Goal: Task Accomplishment & Management: Manage account settings

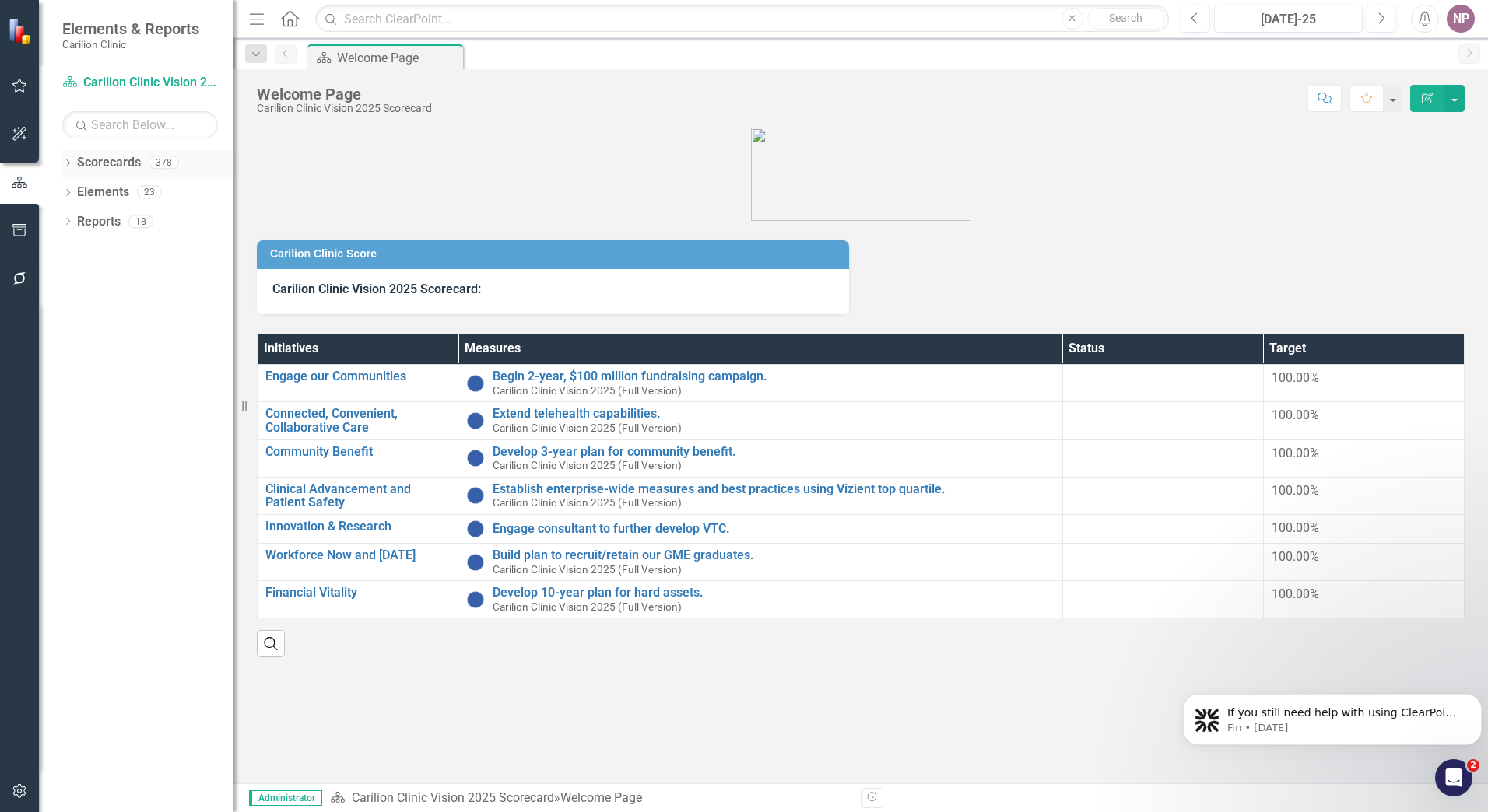
click at [64, 162] on icon "Dropdown" at bounding box center [67, 164] width 11 height 9
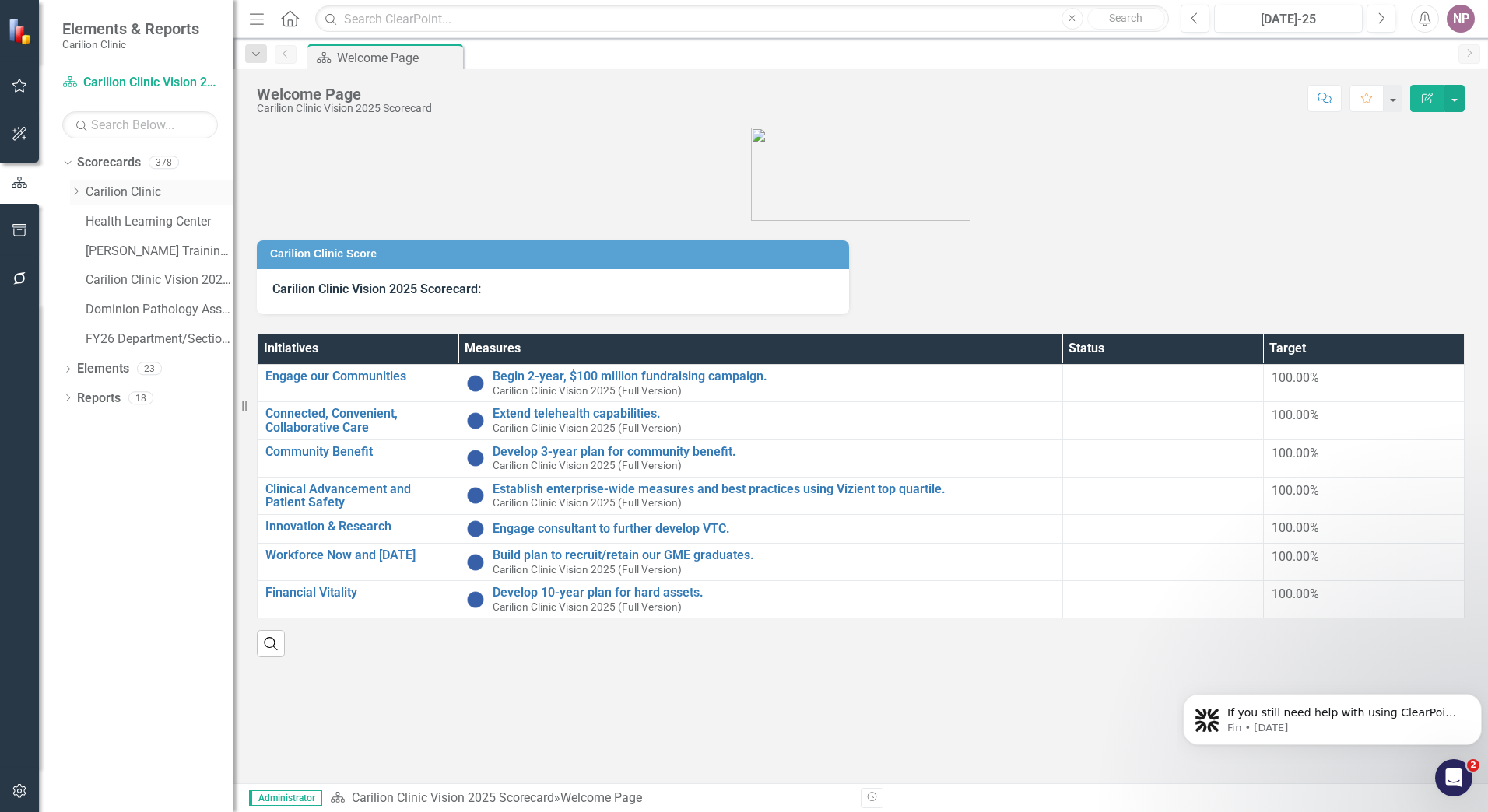
click at [106, 188] on link "Carilion Clinic" at bounding box center [160, 192] width 148 height 18
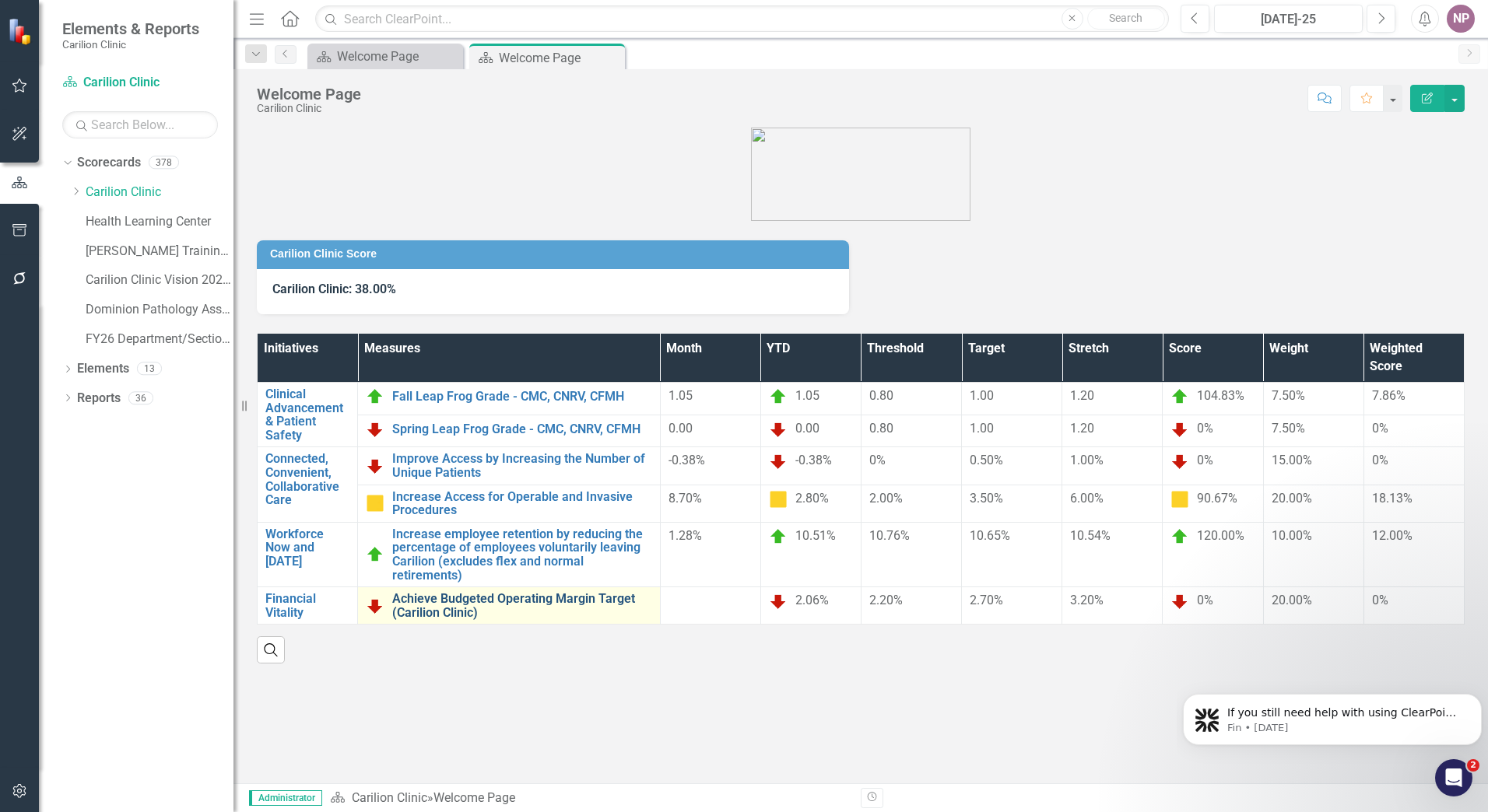
click at [566, 608] on link "Achieve Budgeted Operating Margin Target (Carilion Clinic)" at bounding box center [522, 605] width 260 height 27
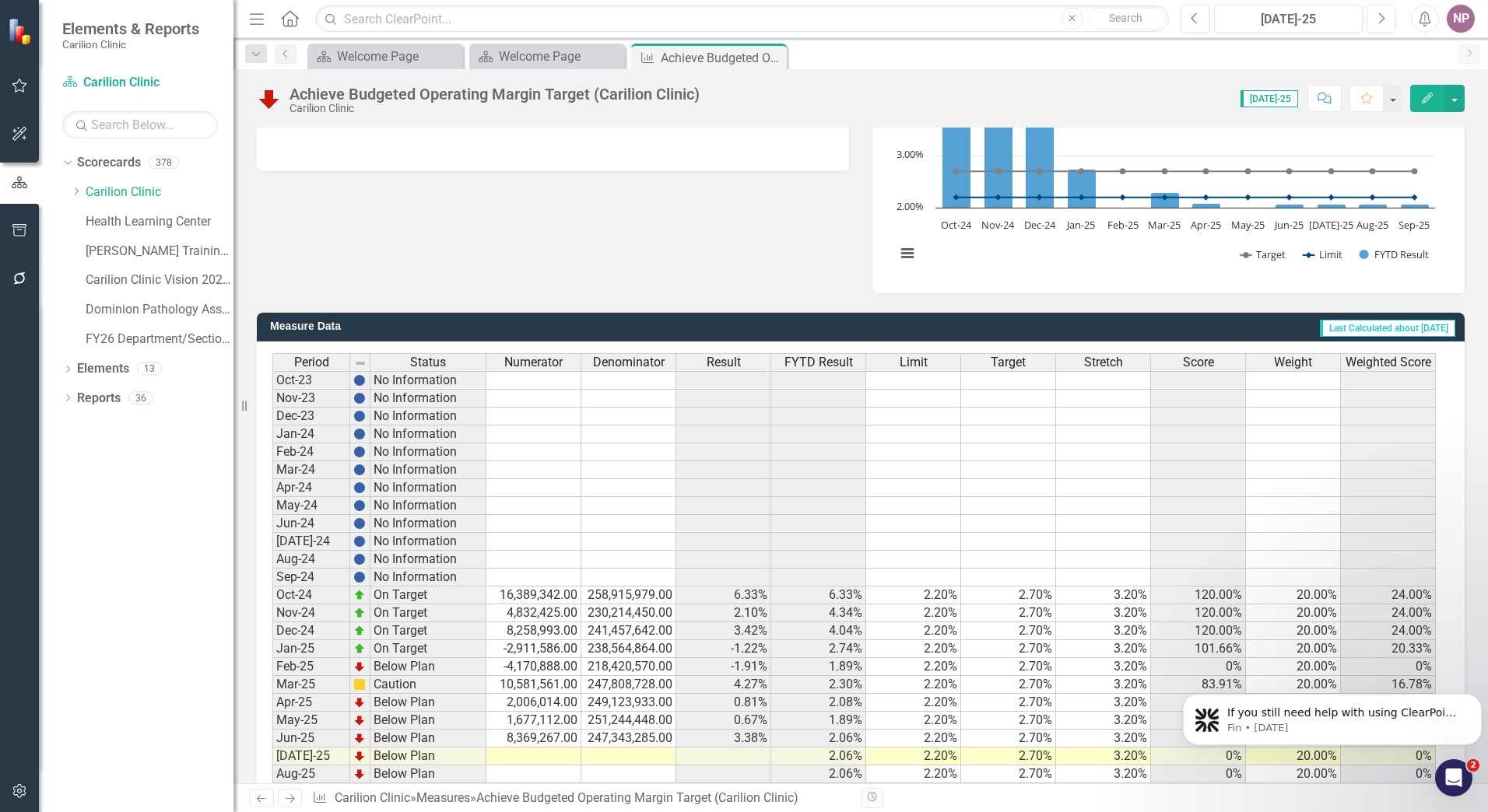
scroll to position [275, 0]
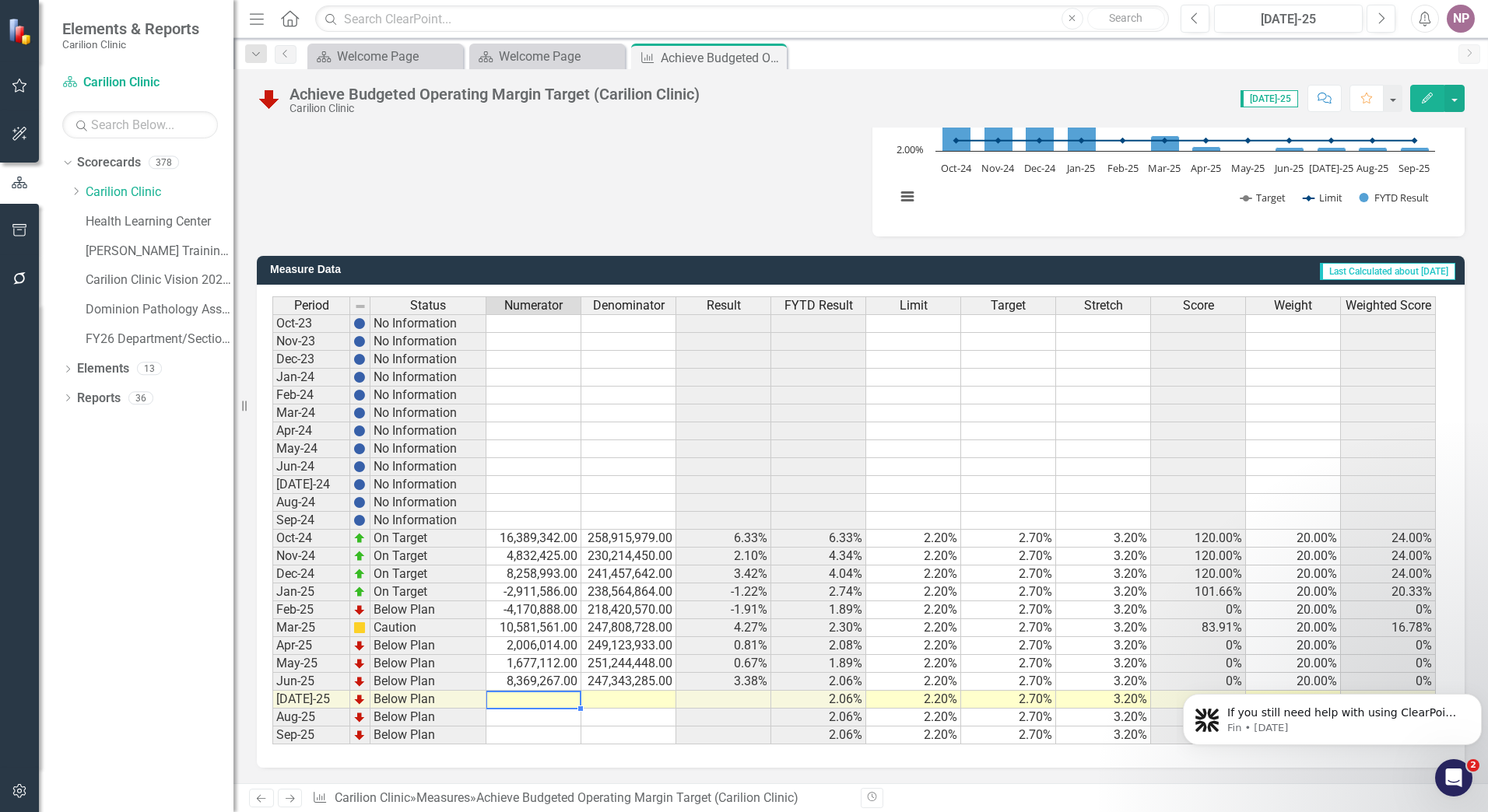
click at [562, 701] on td at bounding box center [534, 699] width 95 height 18
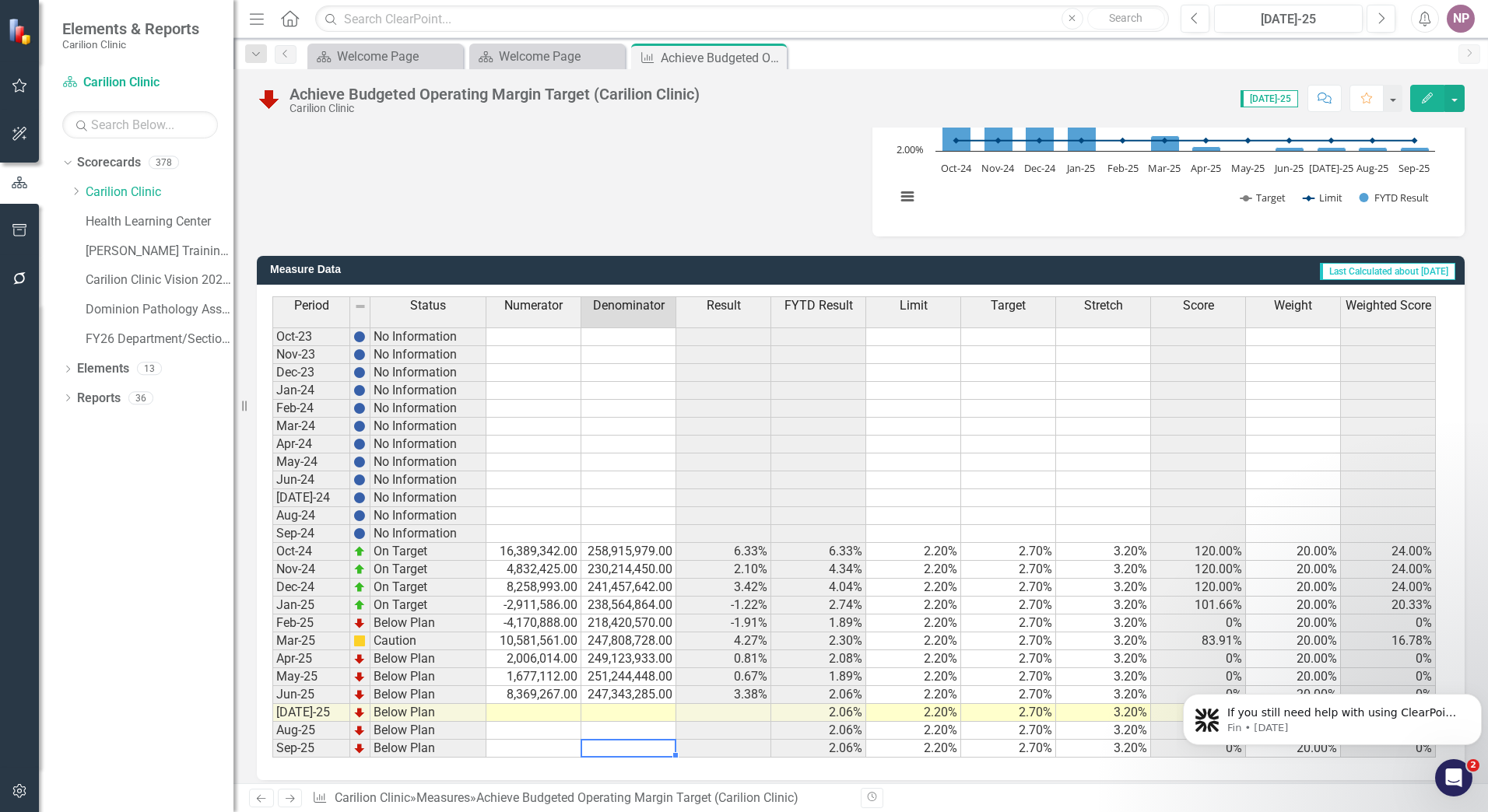
drag, startPoint x: 654, startPoint y: 743, endPoint x: 620, endPoint y: 725, distance: 38.5
click at [653, 741] on td at bounding box center [629, 748] width 95 height 18
click at [272, 704] on div "Period Status Numerator Denominator Result FYTD Result Limit Target Stretch Sco…" at bounding box center [272, 527] width 0 height 462
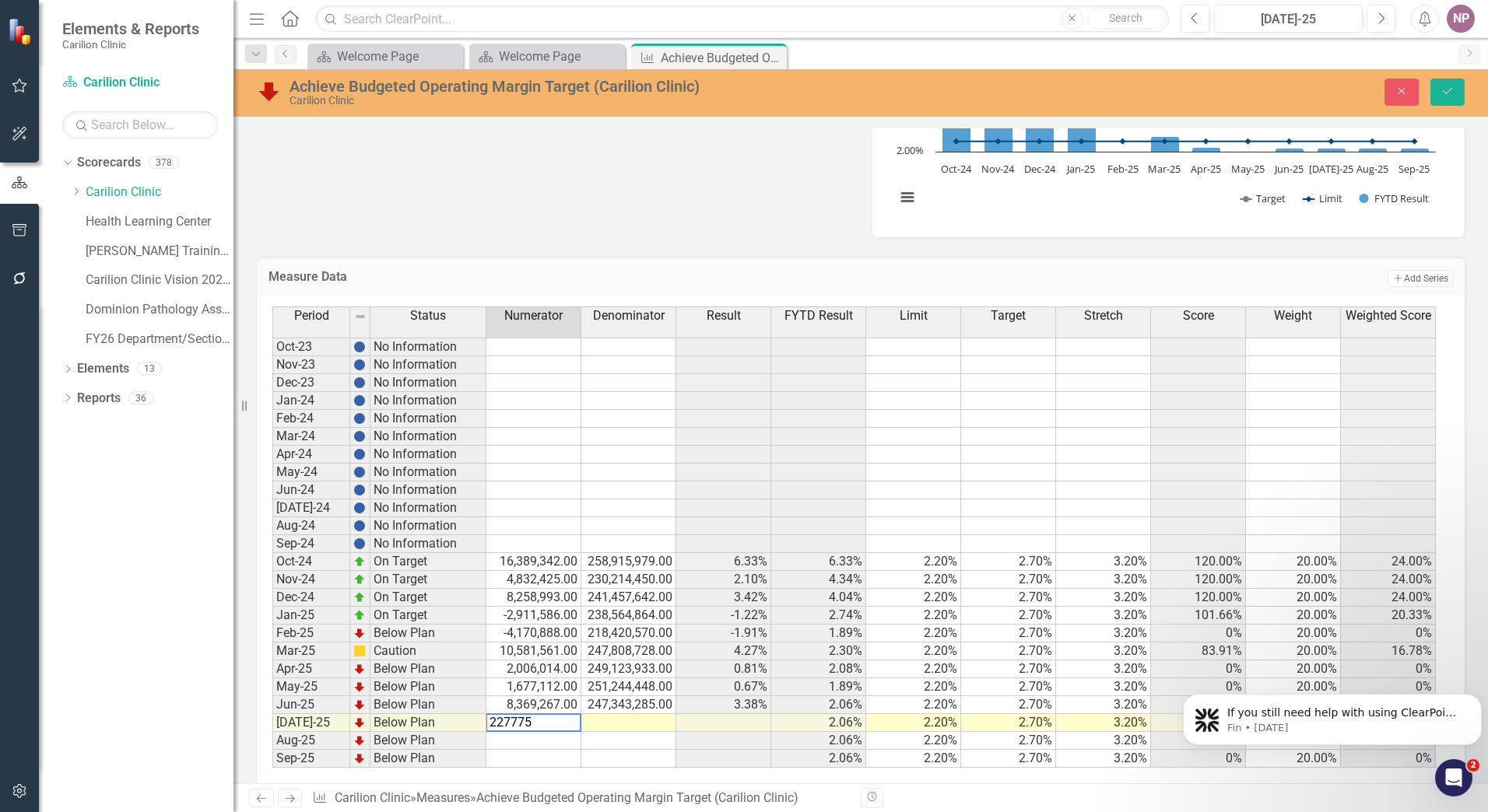
type textarea "2277752"
type textarea "259860358"
click at [1425, 85] on div "Close Save" at bounding box center [1226, 92] width 499 height 27
click at [1436, 94] on button "Save" at bounding box center [1448, 92] width 34 height 27
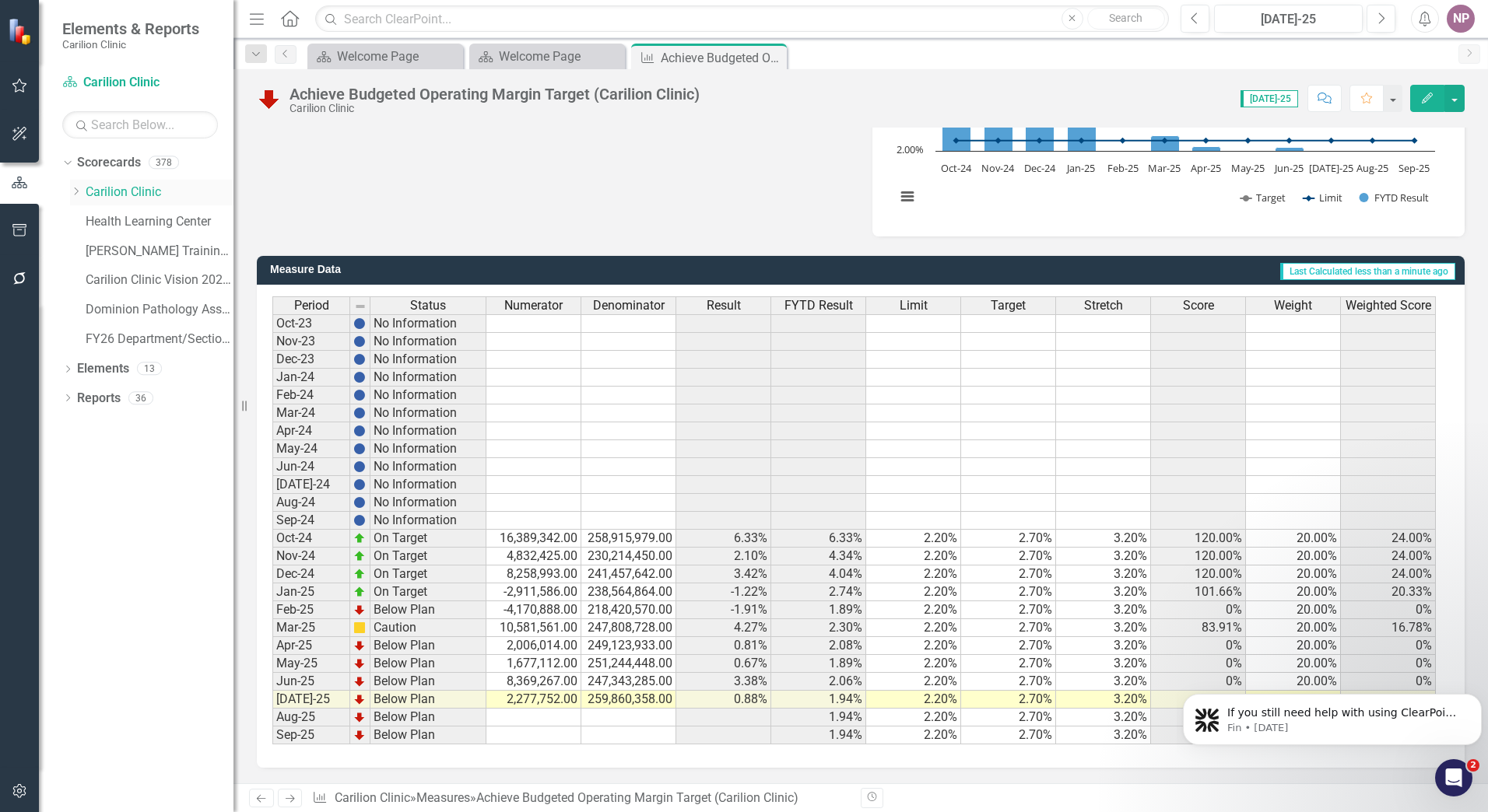
click at [111, 194] on link "Carilion Clinic" at bounding box center [160, 192] width 148 height 18
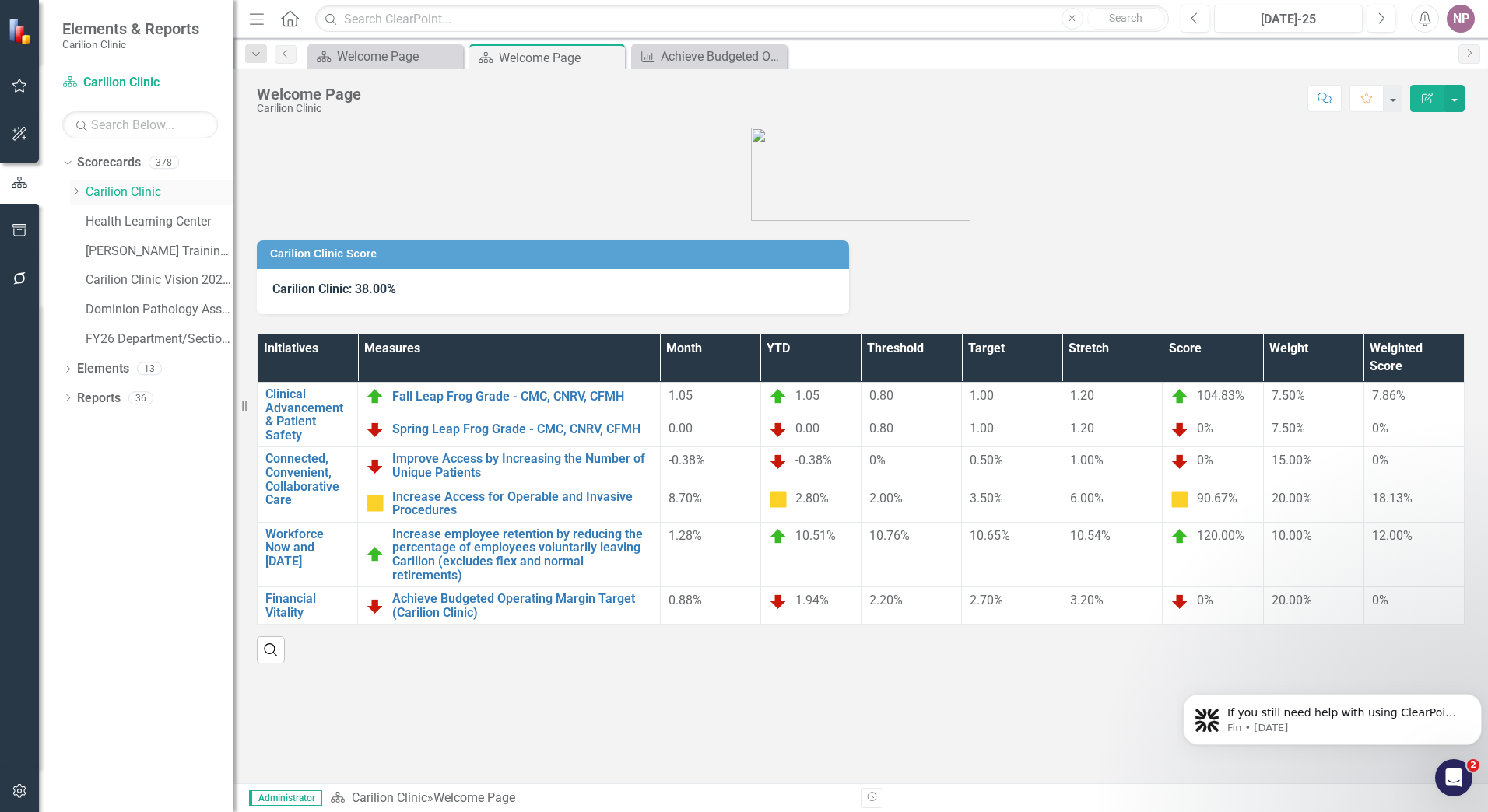
click at [74, 190] on icon "Dropdown" at bounding box center [76, 191] width 12 height 9
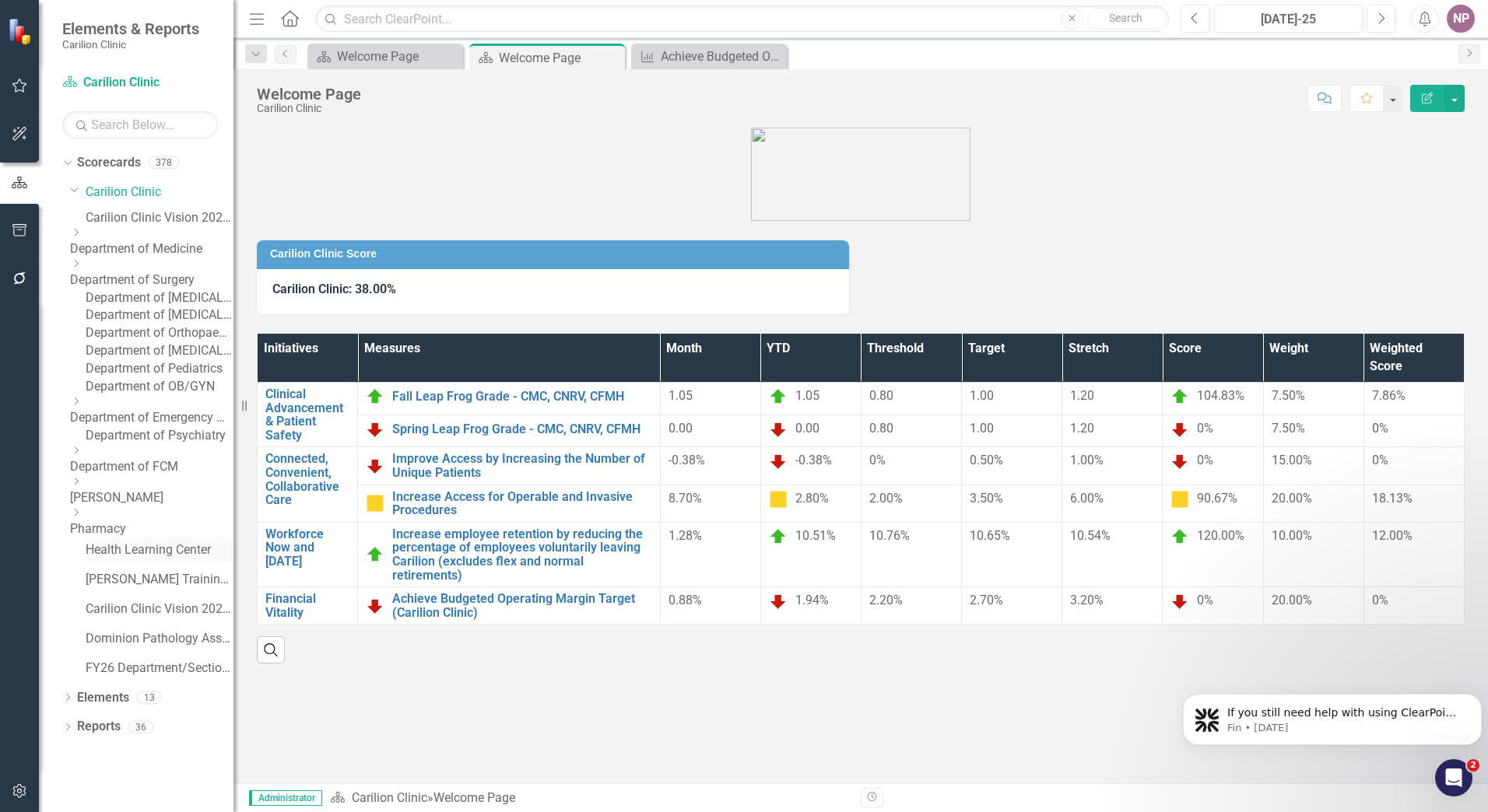
scroll to position [14, 0]
click at [96, 736] on link "Reports" at bounding box center [99, 727] width 43 height 18
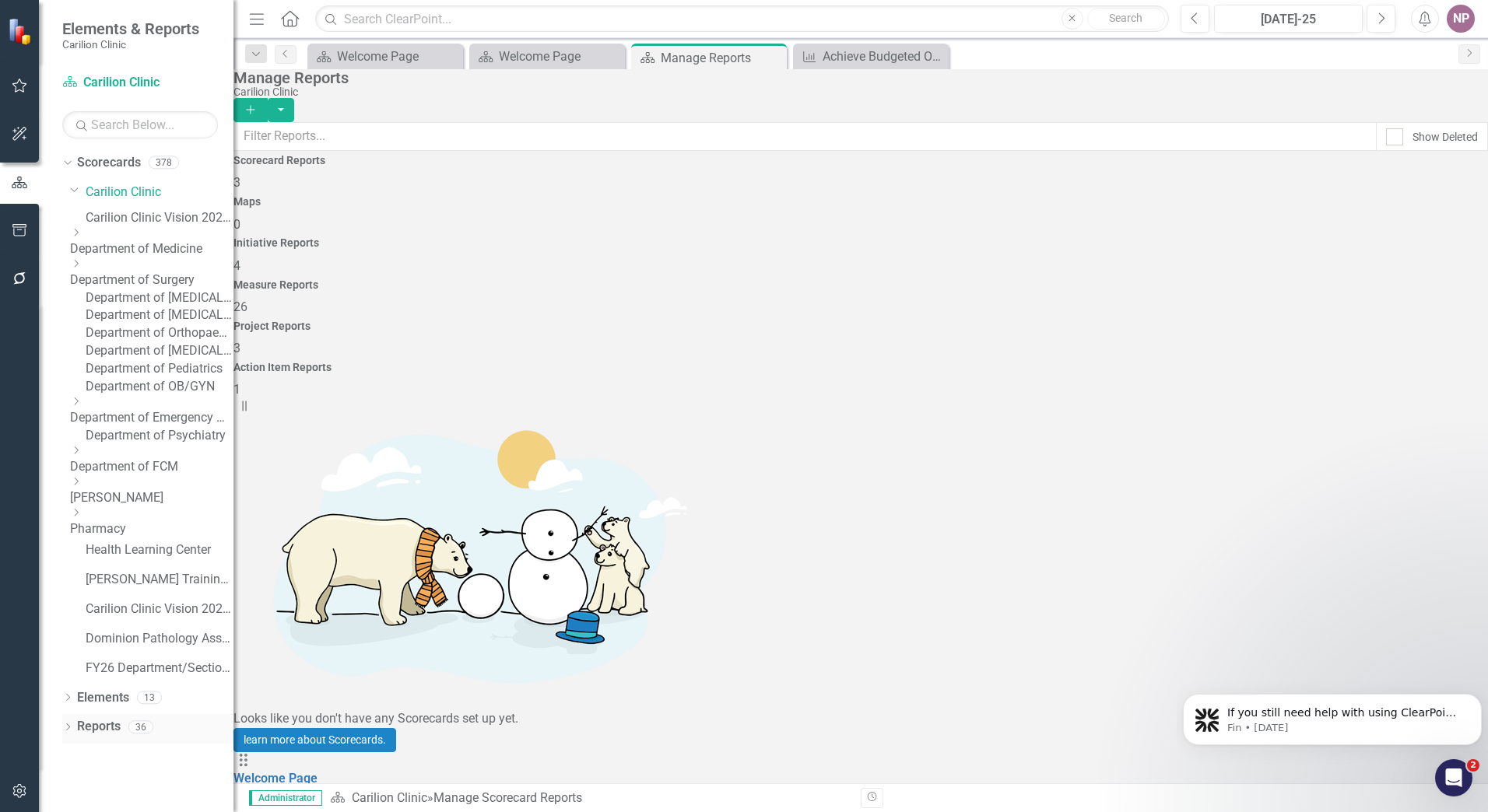
click at [66, 733] on icon "Dropdown" at bounding box center [67, 729] width 11 height 9
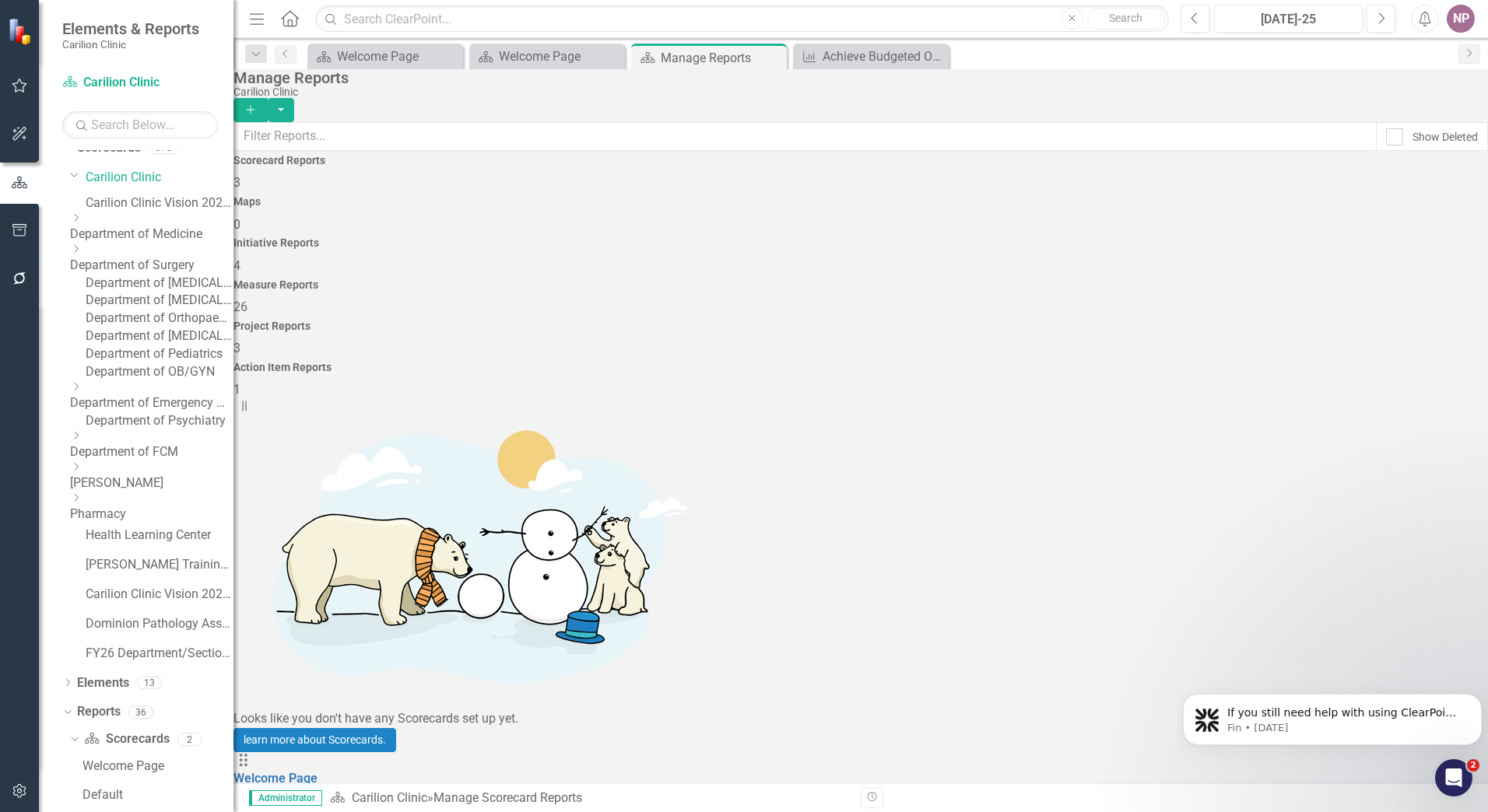
scroll to position [268, 0]
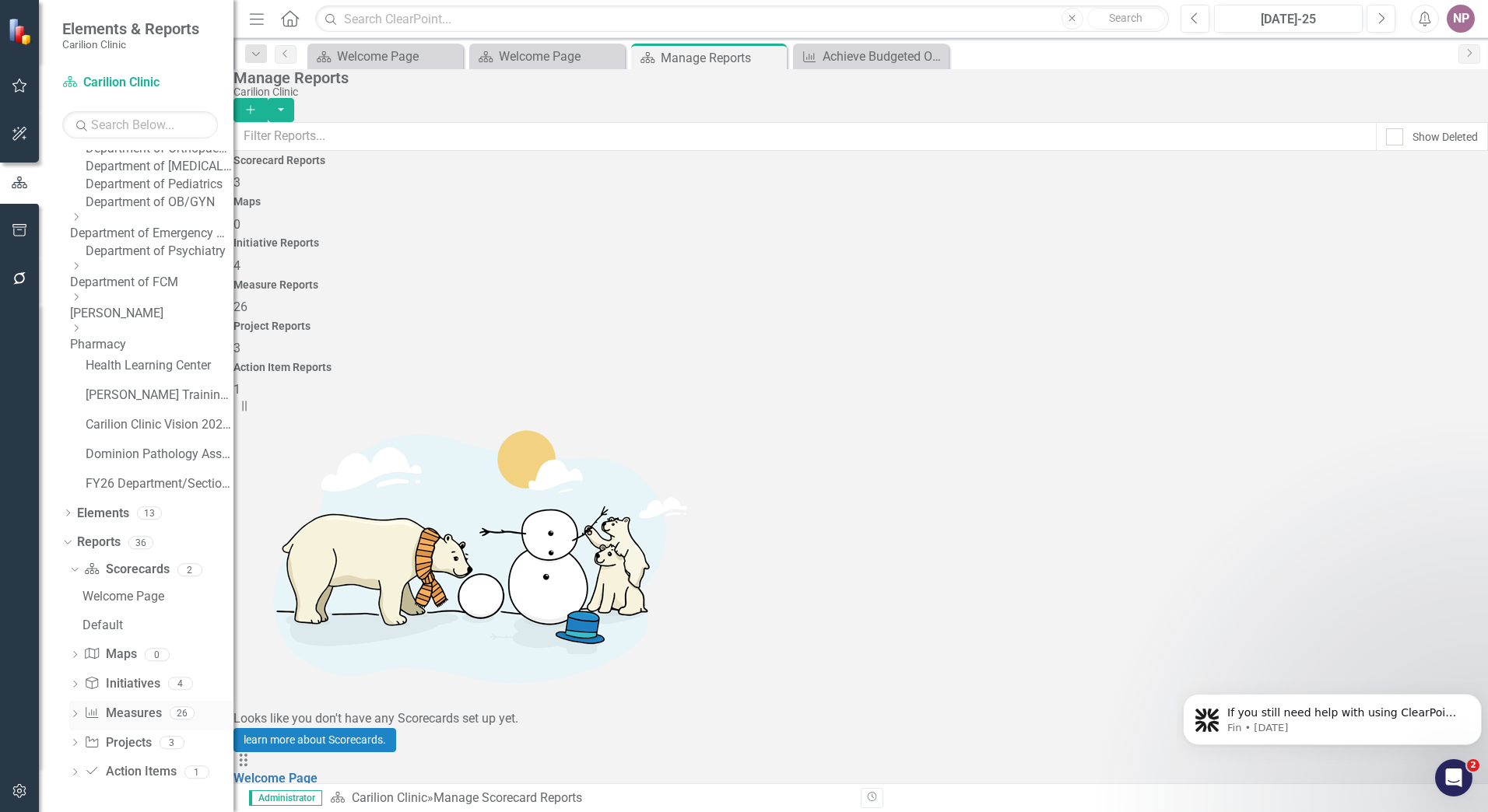
click at [80, 717] on icon "Dropdown" at bounding box center [74, 715] width 11 height 9
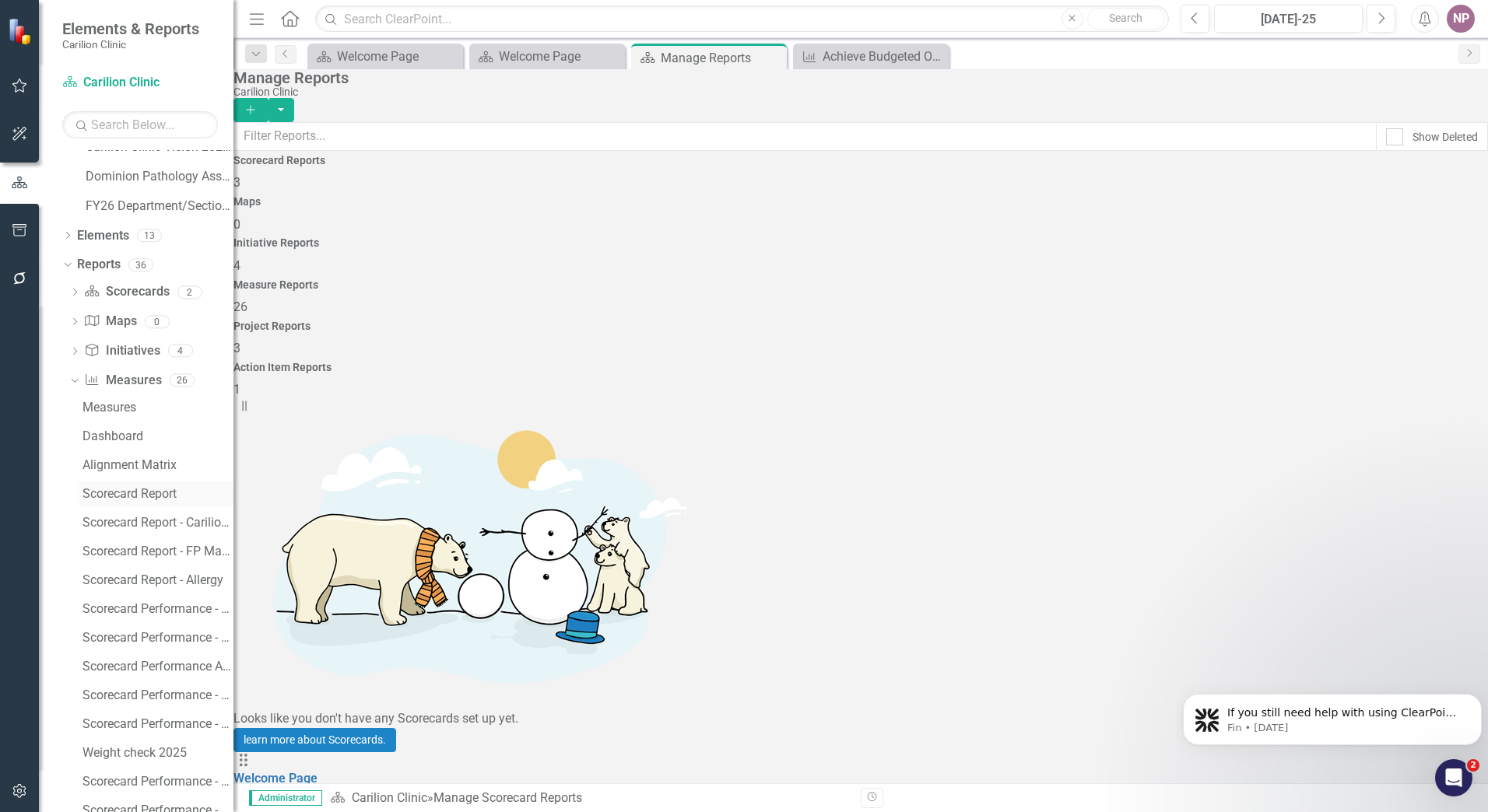
scroll to position [501, 0]
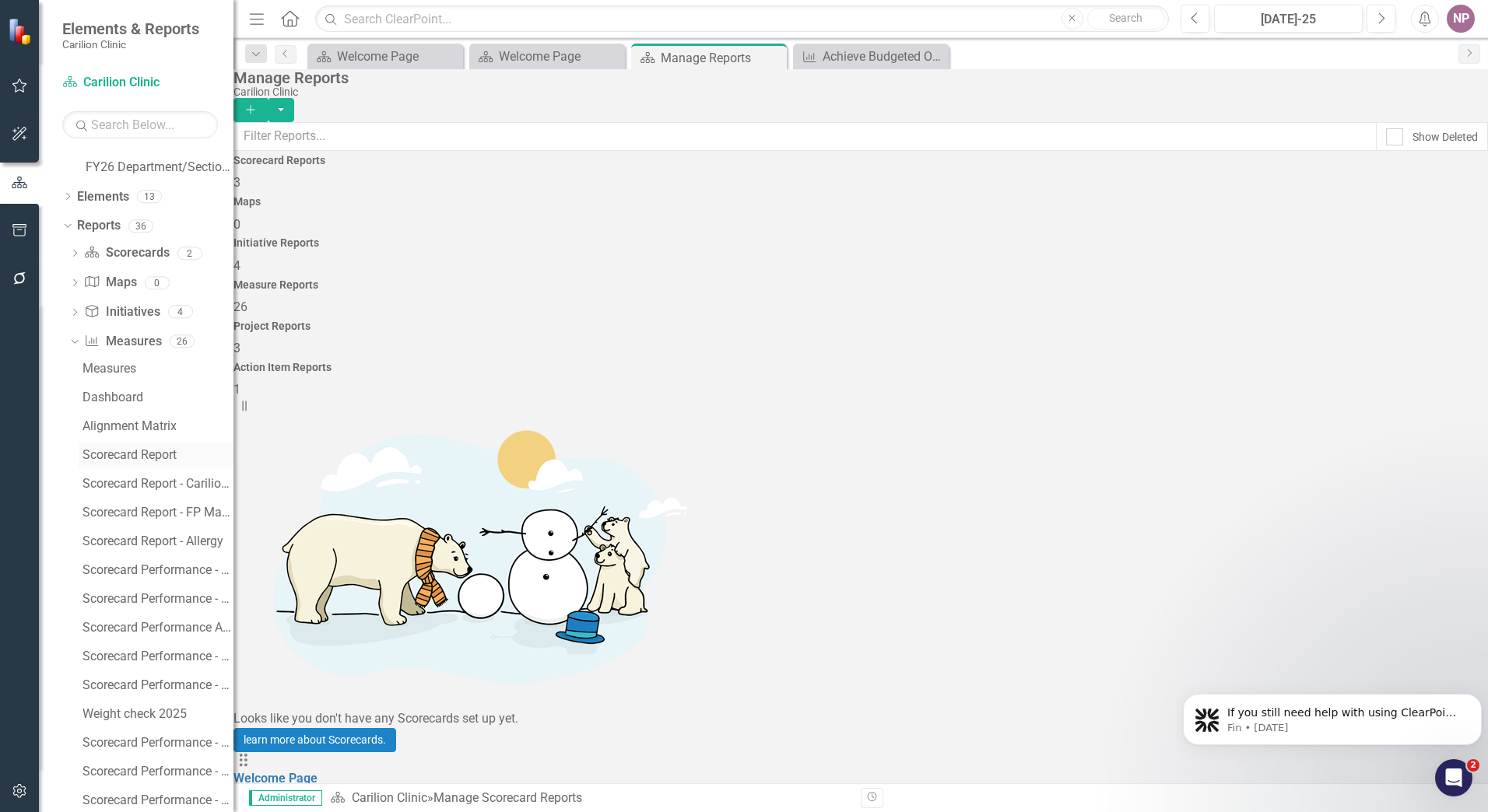
click at [157, 462] on div "Scorecard Report" at bounding box center [158, 455] width 151 height 14
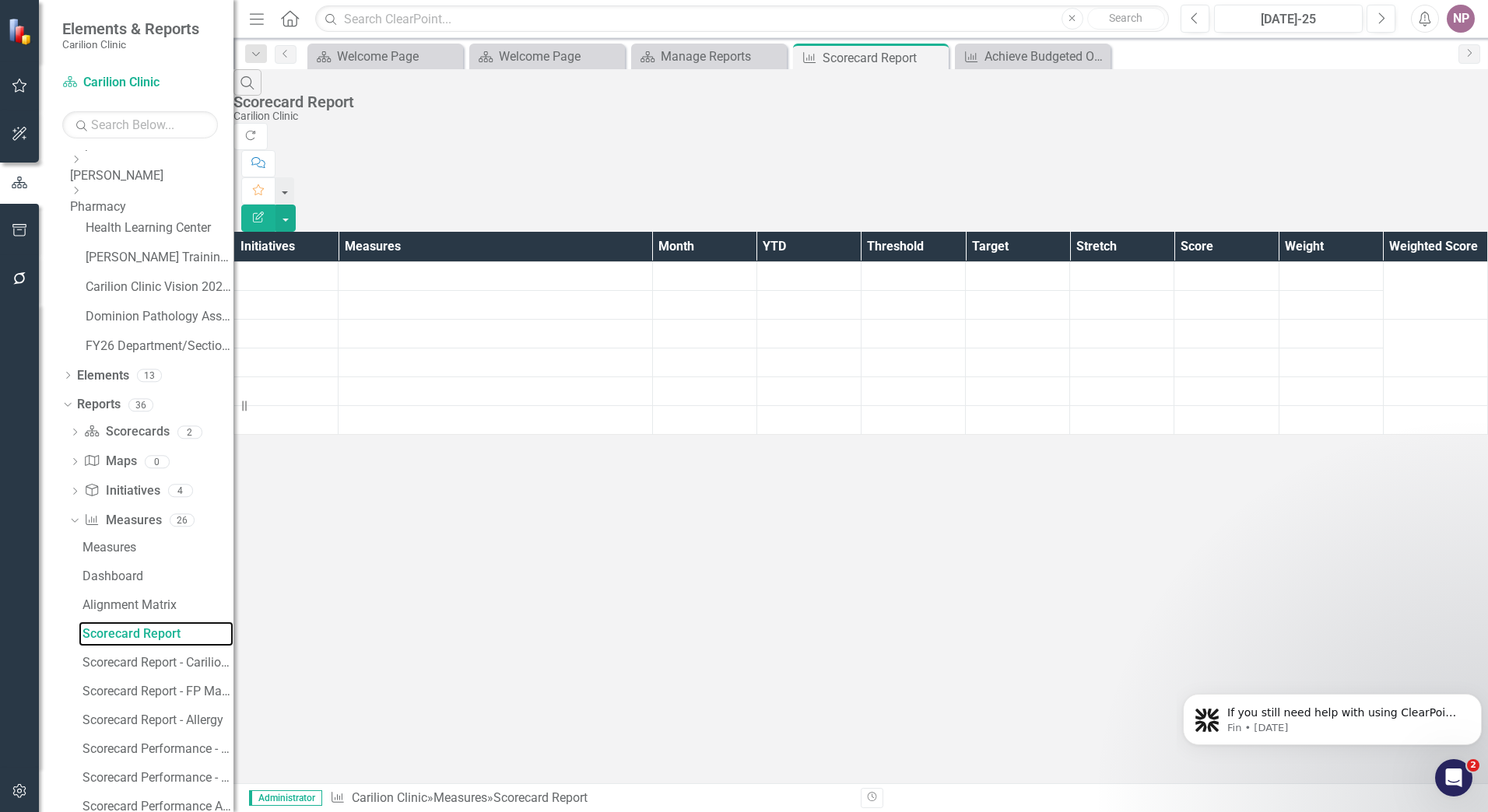
scroll to position [395, 0]
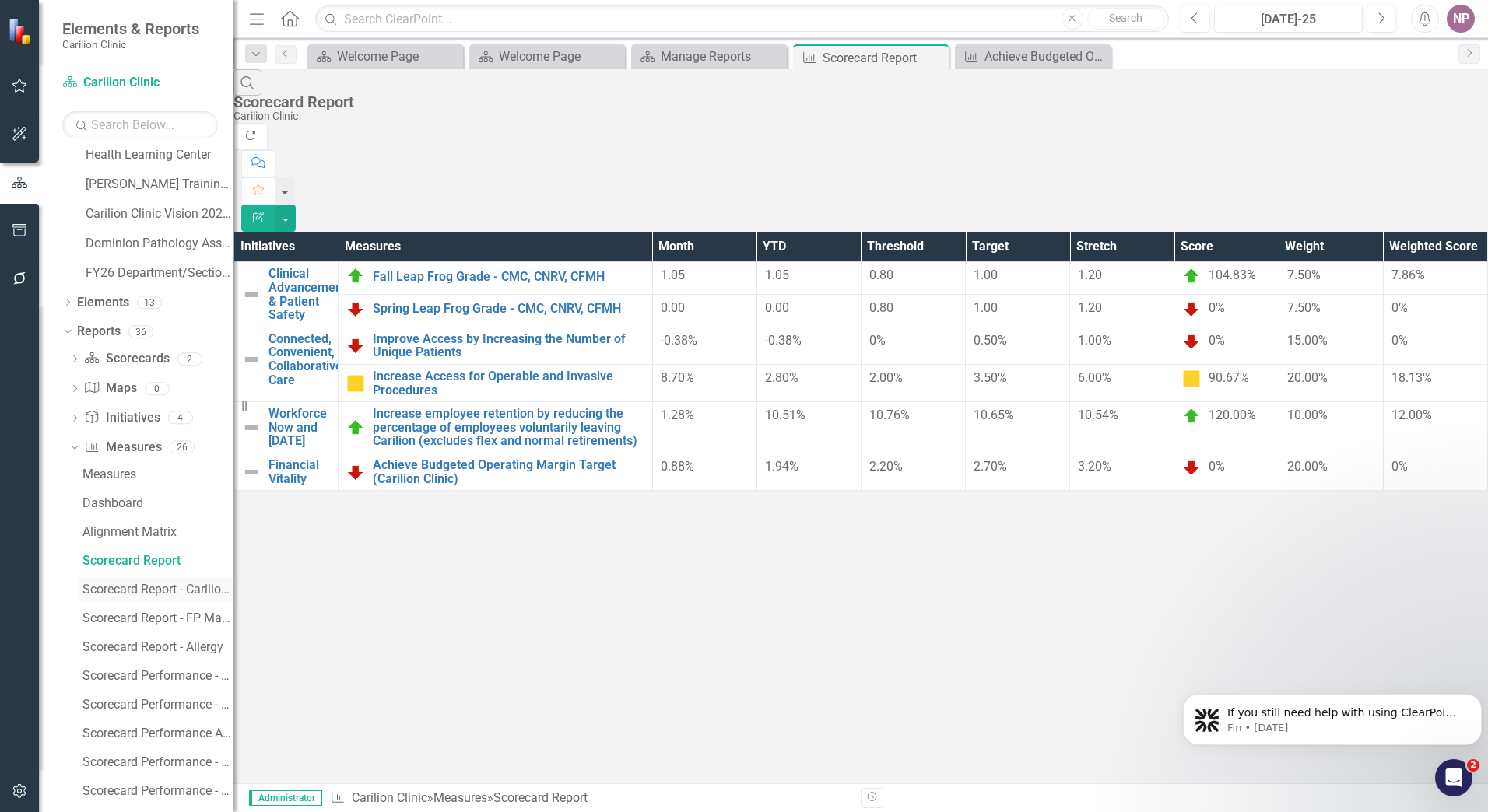
click at [198, 597] on div "Scorecard Report - Carilion Clinic" at bounding box center [158, 589] width 151 height 14
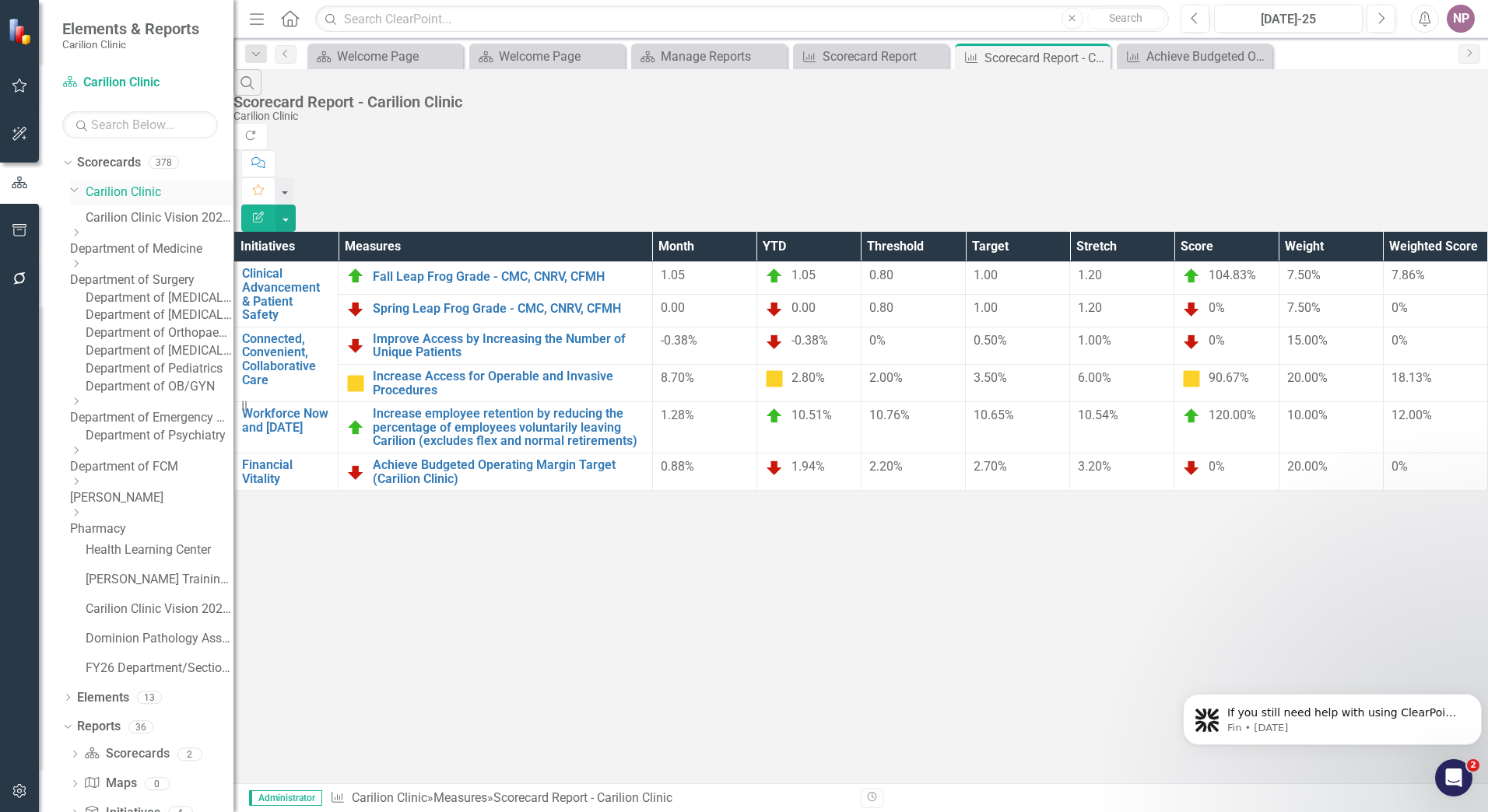
click at [128, 194] on link "Carilion Clinic" at bounding box center [160, 192] width 148 height 18
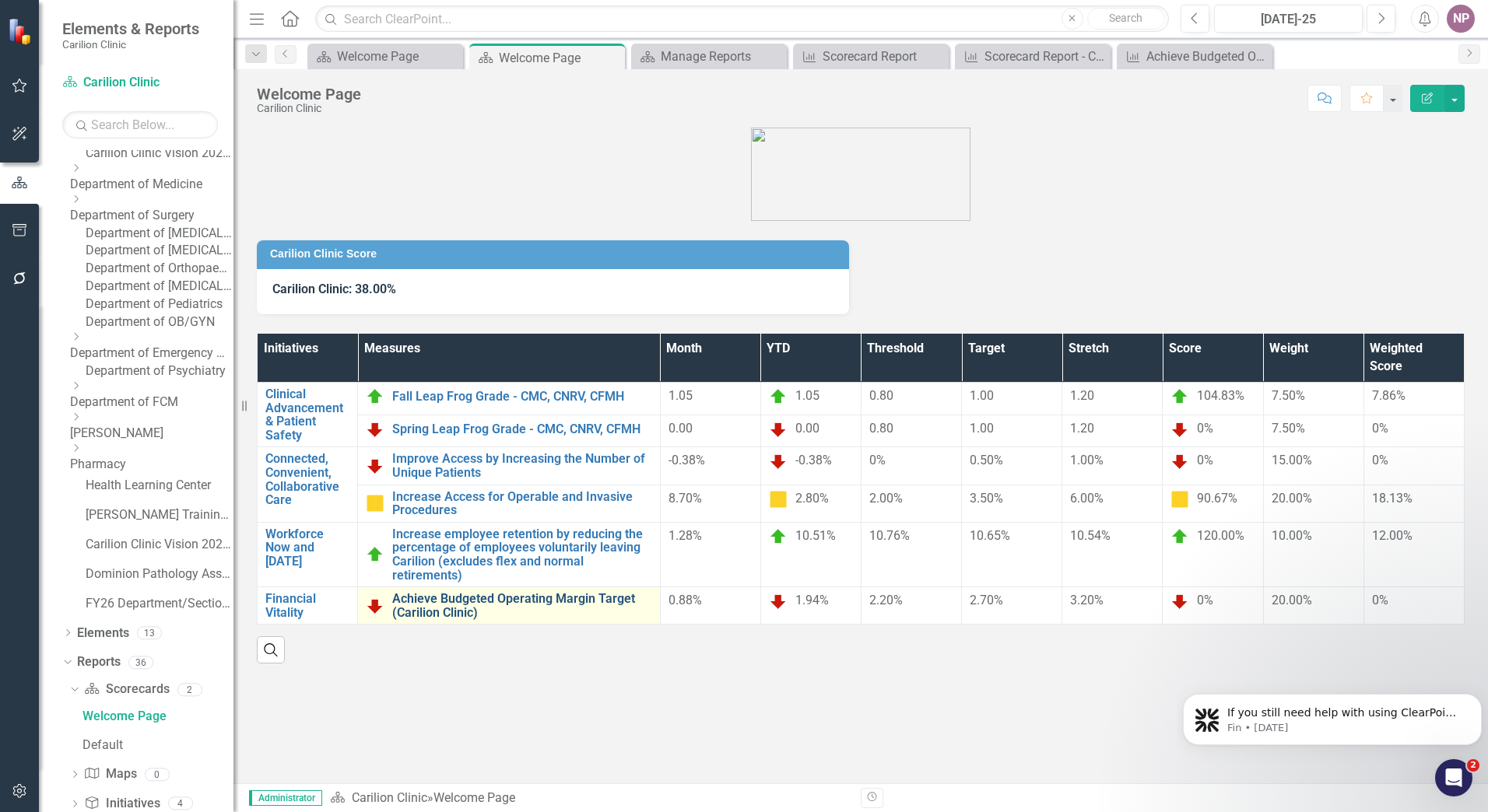
click at [504, 592] on link "Achieve Budgeted Operating Margin Target (Carilion Clinic)" at bounding box center [522, 605] width 260 height 27
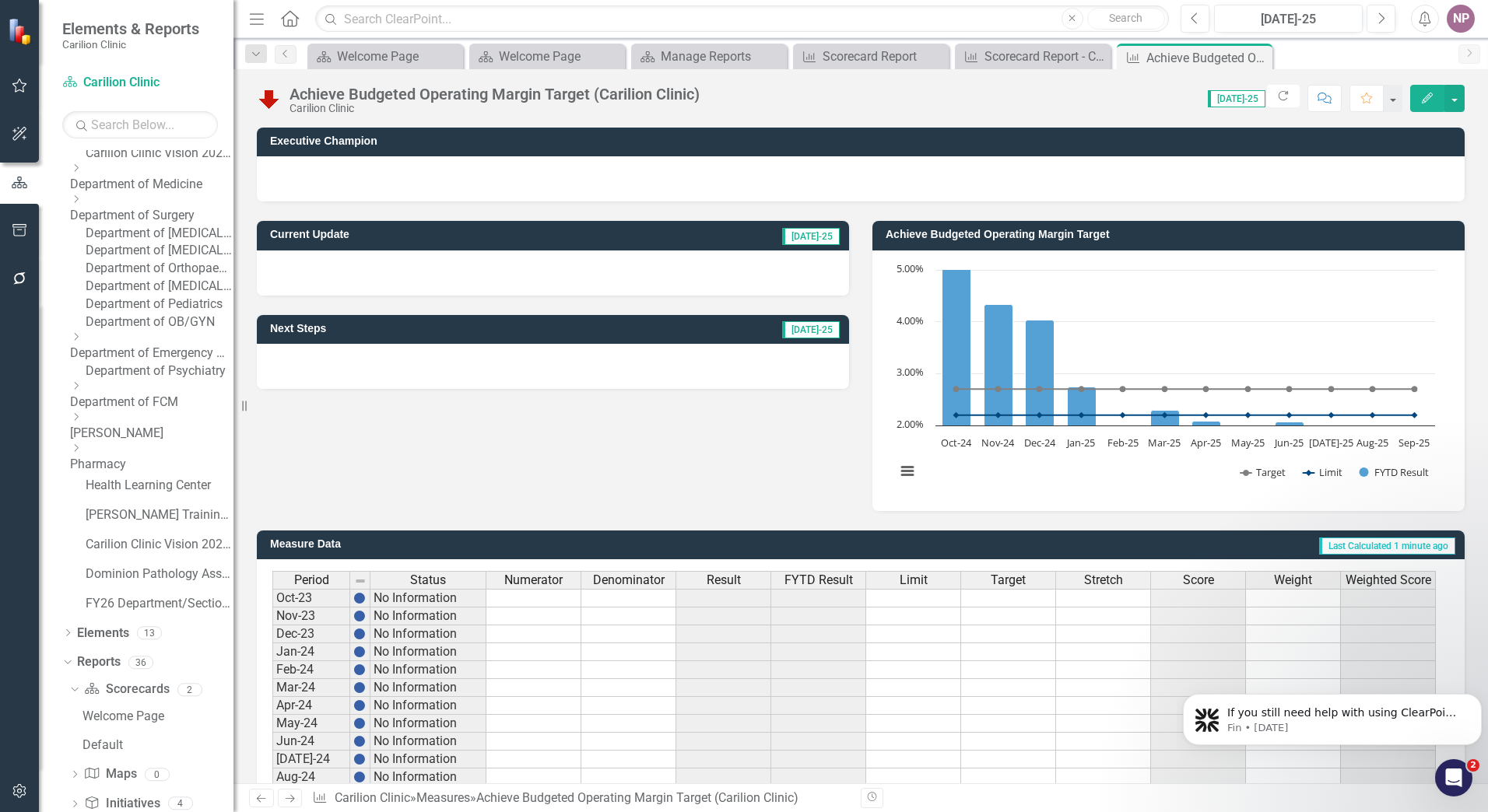
scroll to position [275, 0]
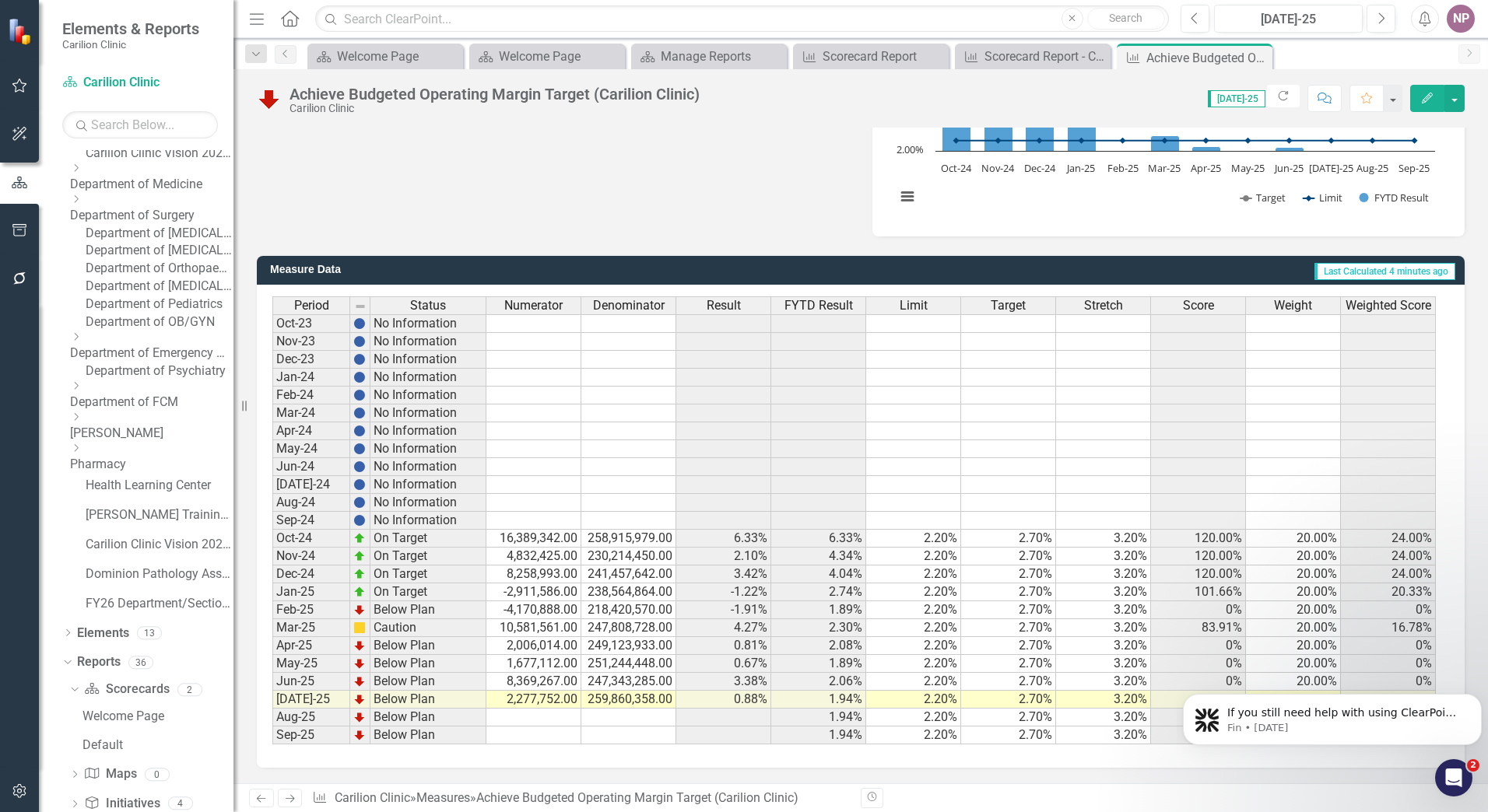
click at [465, 696] on td "Below Plan" at bounding box center [429, 699] width 116 height 18
click at [536, 695] on td "2,277,752.00" at bounding box center [534, 699] width 95 height 18
click at [272, 692] on div "Period Status Numerator Denominator Result FYTD Result Limit Target Stretch Sco…" at bounding box center [272, 520] width 0 height 448
click at [272, 686] on div "Period Status Numerator Denominator Result FYTD Result Limit Target Stretch Sco…" at bounding box center [272, 520] width 0 height 448
drag, startPoint x: 547, startPoint y: 699, endPoint x: 631, endPoint y: 700, distance: 84.0
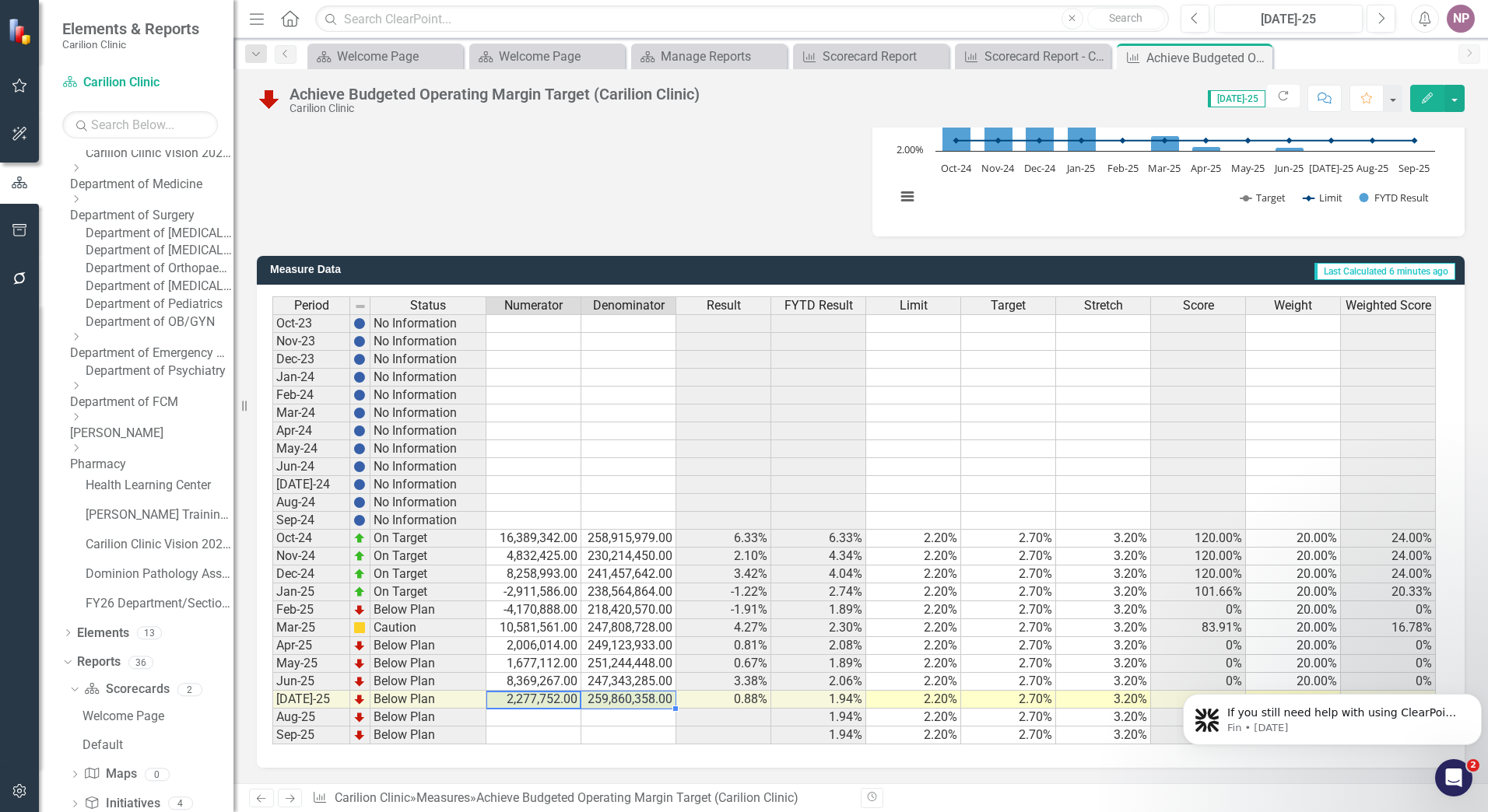
click at [631, 700] on tr "[DATE]-25 Below Plan 2,277,752.00 259,860,358.00 0.88% 1.94% 2.20% 2.70% 3.20% …" at bounding box center [854, 699] width 1164 height 18
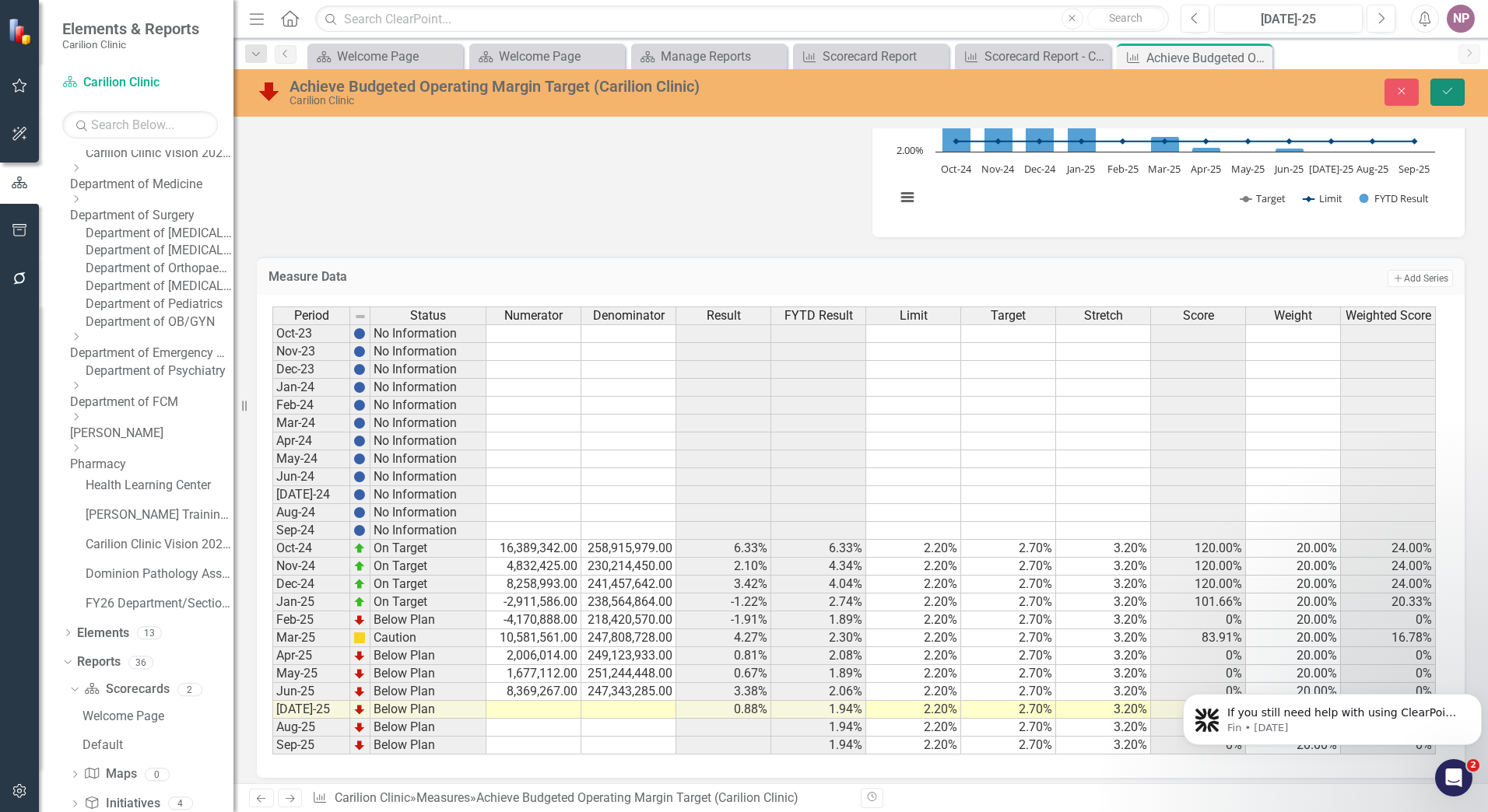
click at [1457, 86] on button "Save" at bounding box center [1448, 92] width 34 height 27
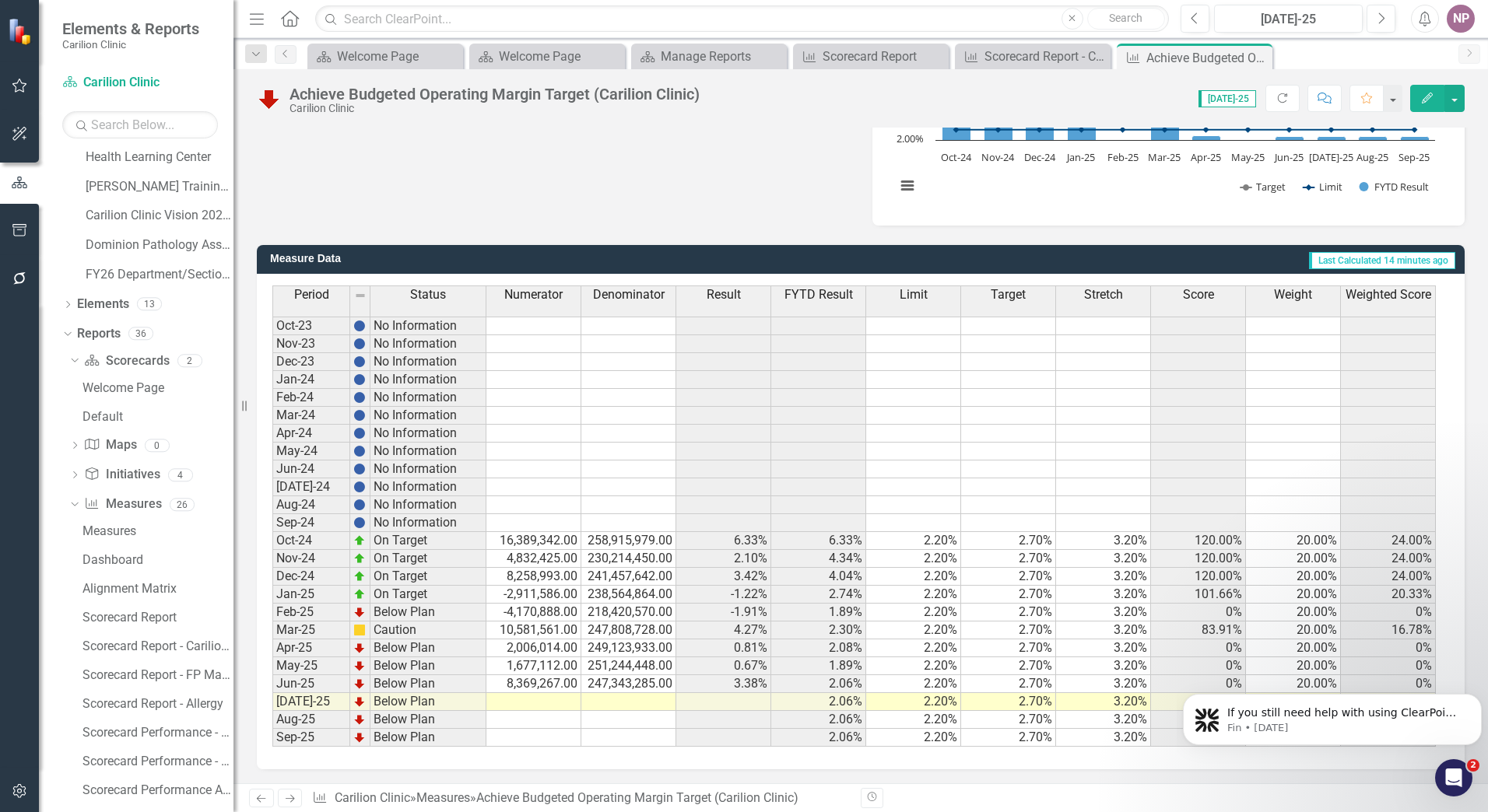
scroll to position [274, 0]
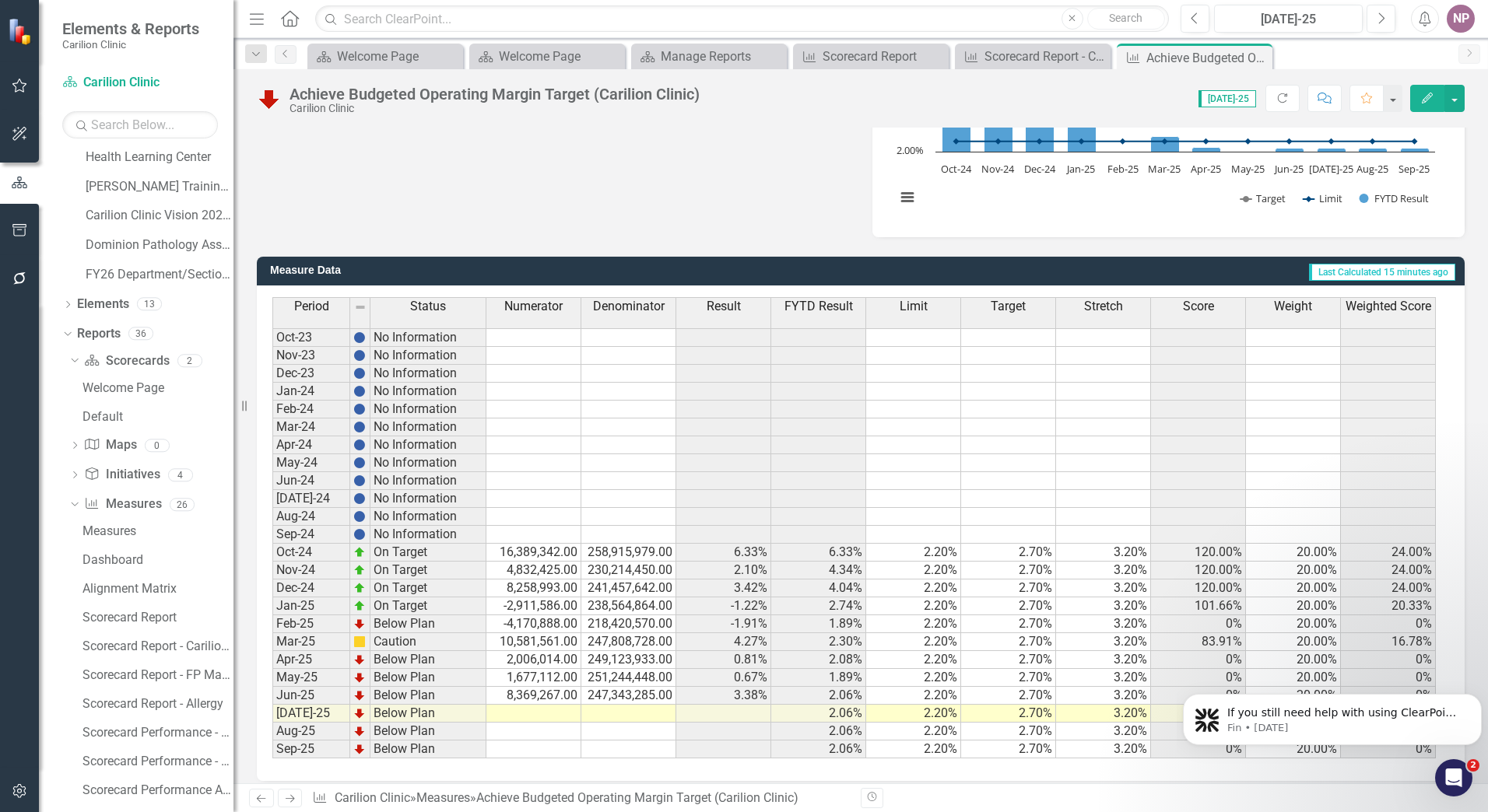
click at [556, 697] on td "8,369,267.00" at bounding box center [534, 696] width 95 height 18
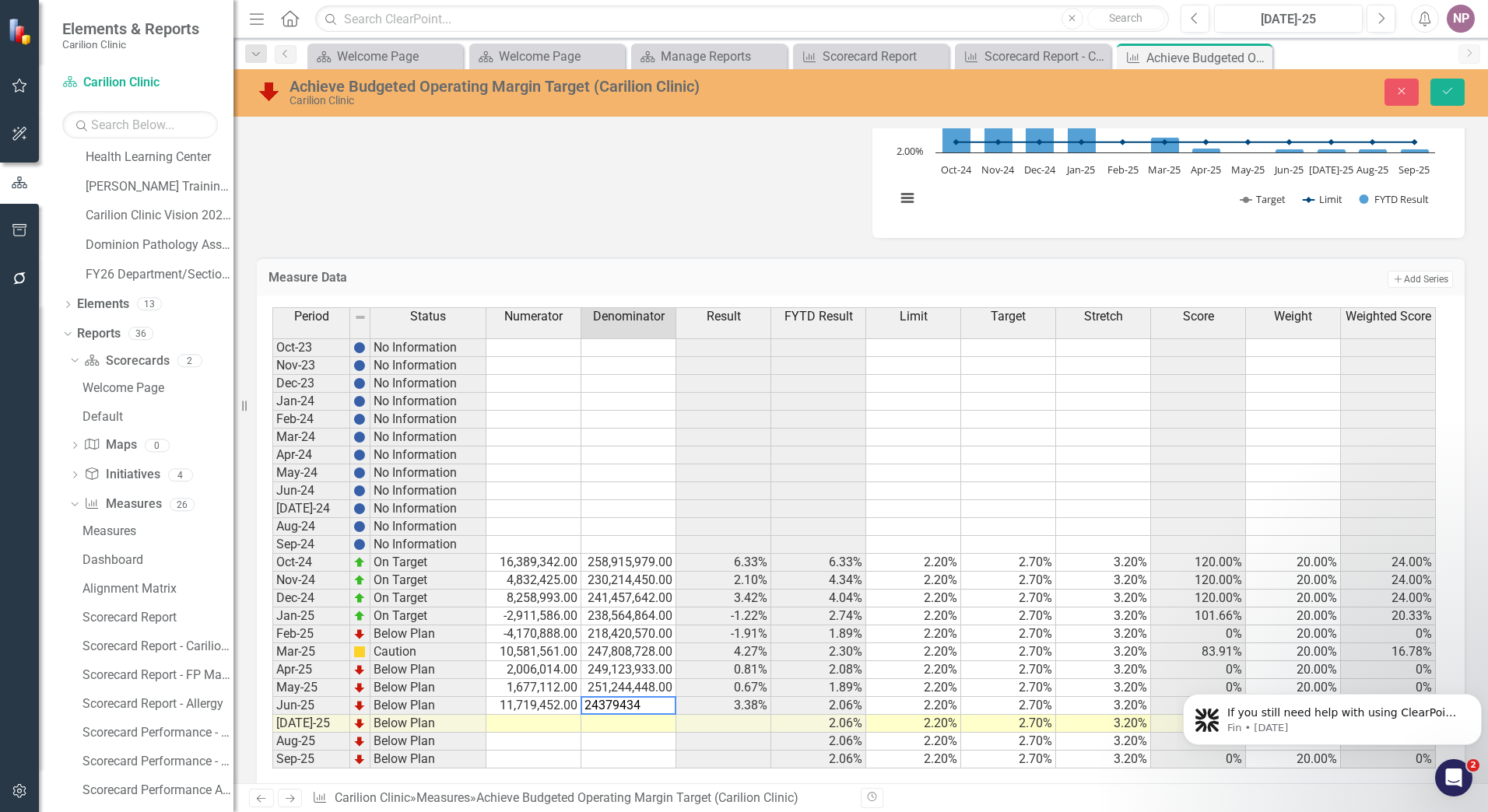
type textarea "243794349"
click at [532, 718] on td at bounding box center [534, 724] width 95 height 18
type textarea "2277752"
type textarea "259860385"
click at [1441, 95] on icon "Save" at bounding box center [1448, 91] width 14 height 11
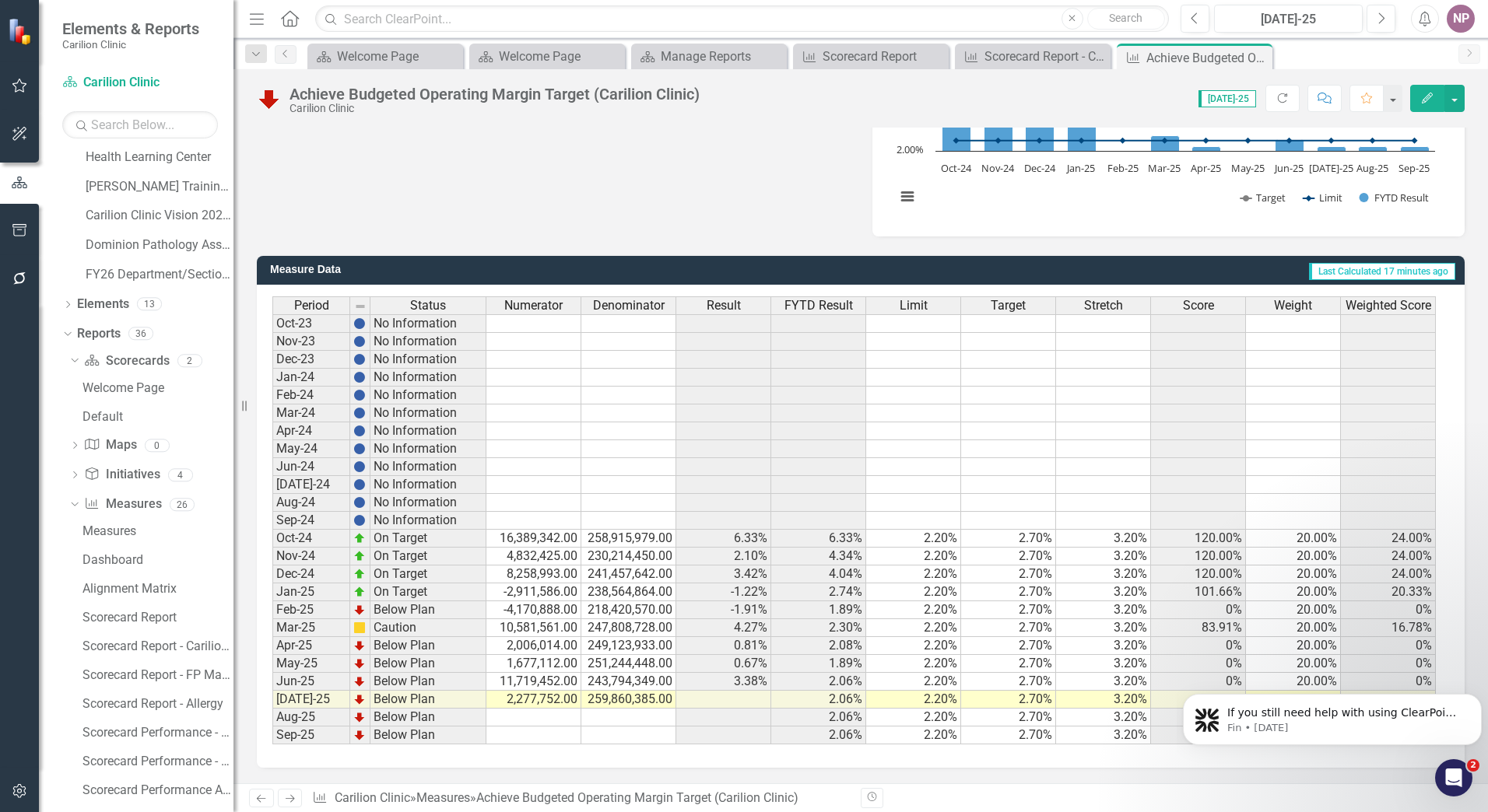
scroll to position [0, 0]
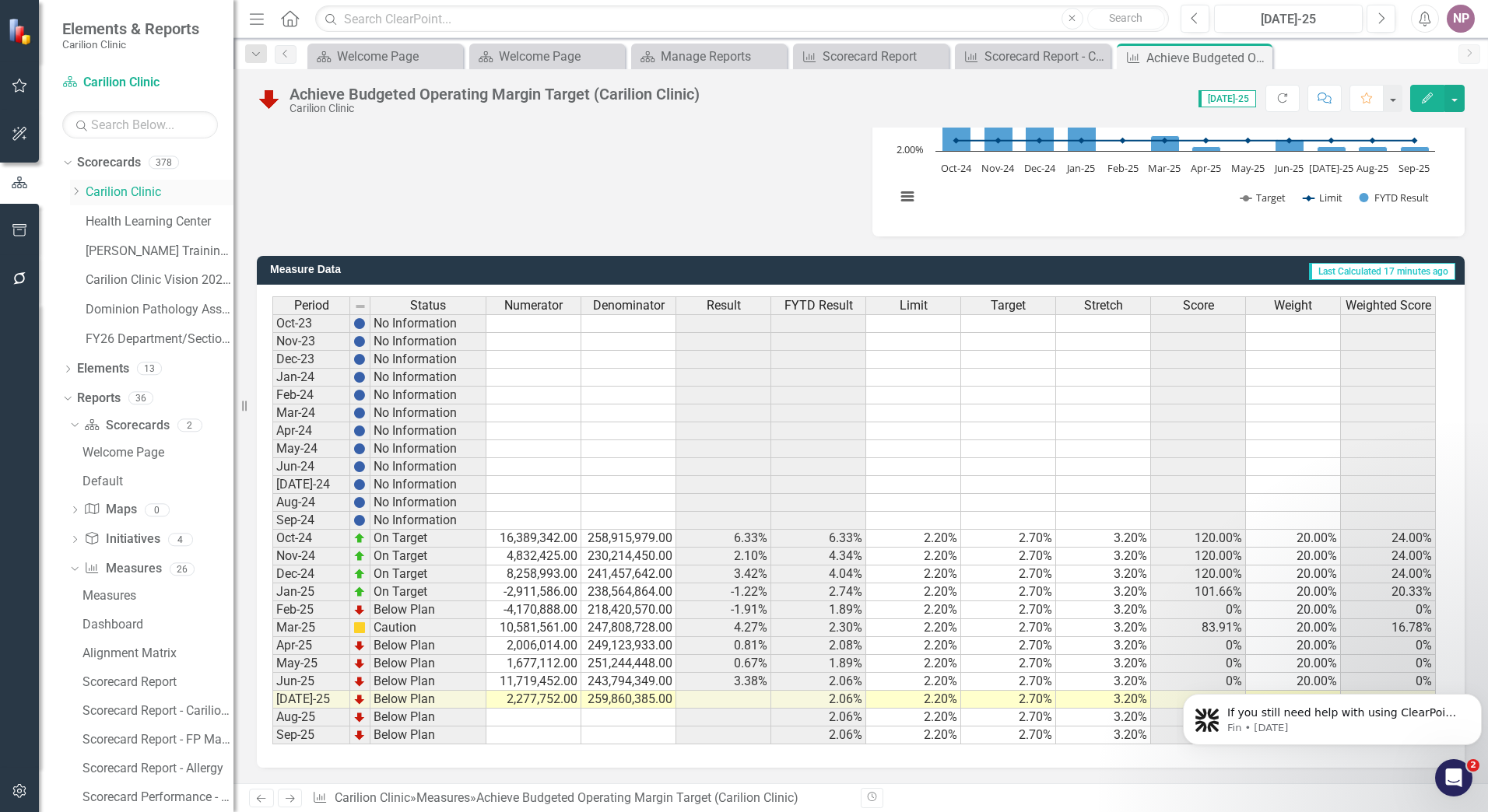
click at [135, 185] on link "Carilion Clinic" at bounding box center [160, 192] width 148 height 18
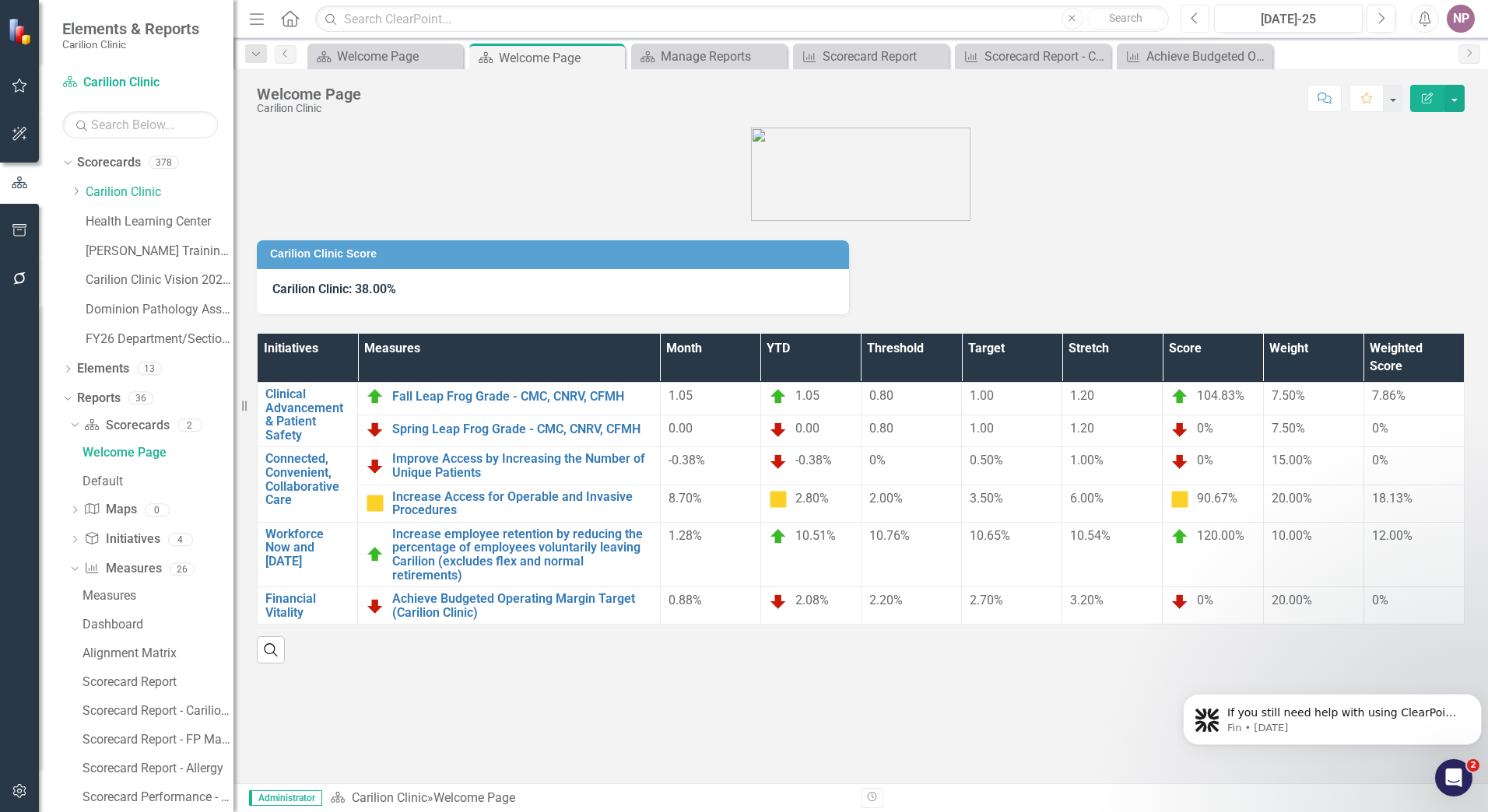
click at [1191, 19] on icon "Previous" at bounding box center [1195, 19] width 9 height 14
click at [1388, 20] on button "Next" at bounding box center [1382, 18] width 29 height 28
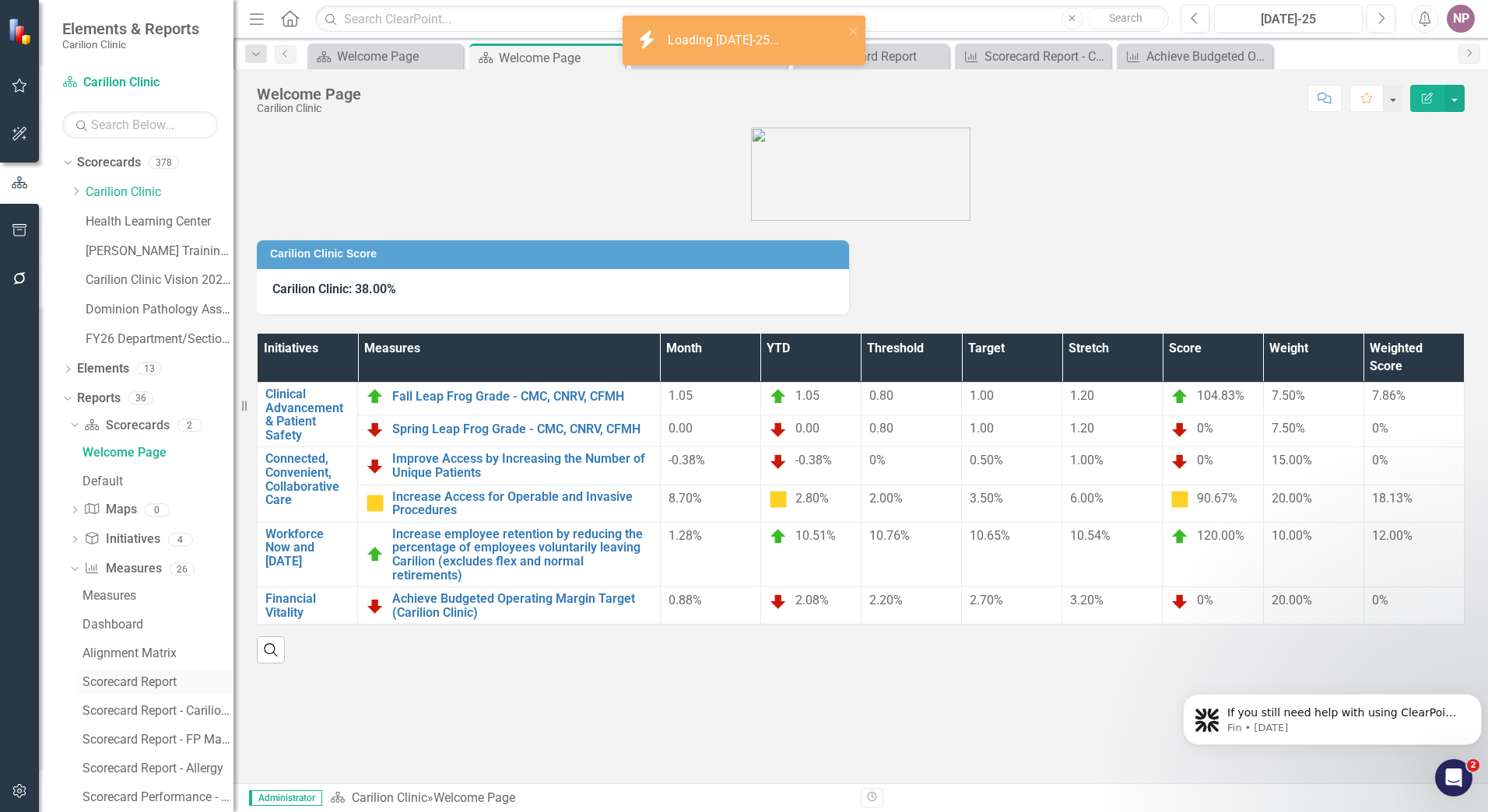
click at [166, 688] on div "Scorecard Report" at bounding box center [158, 682] width 151 height 14
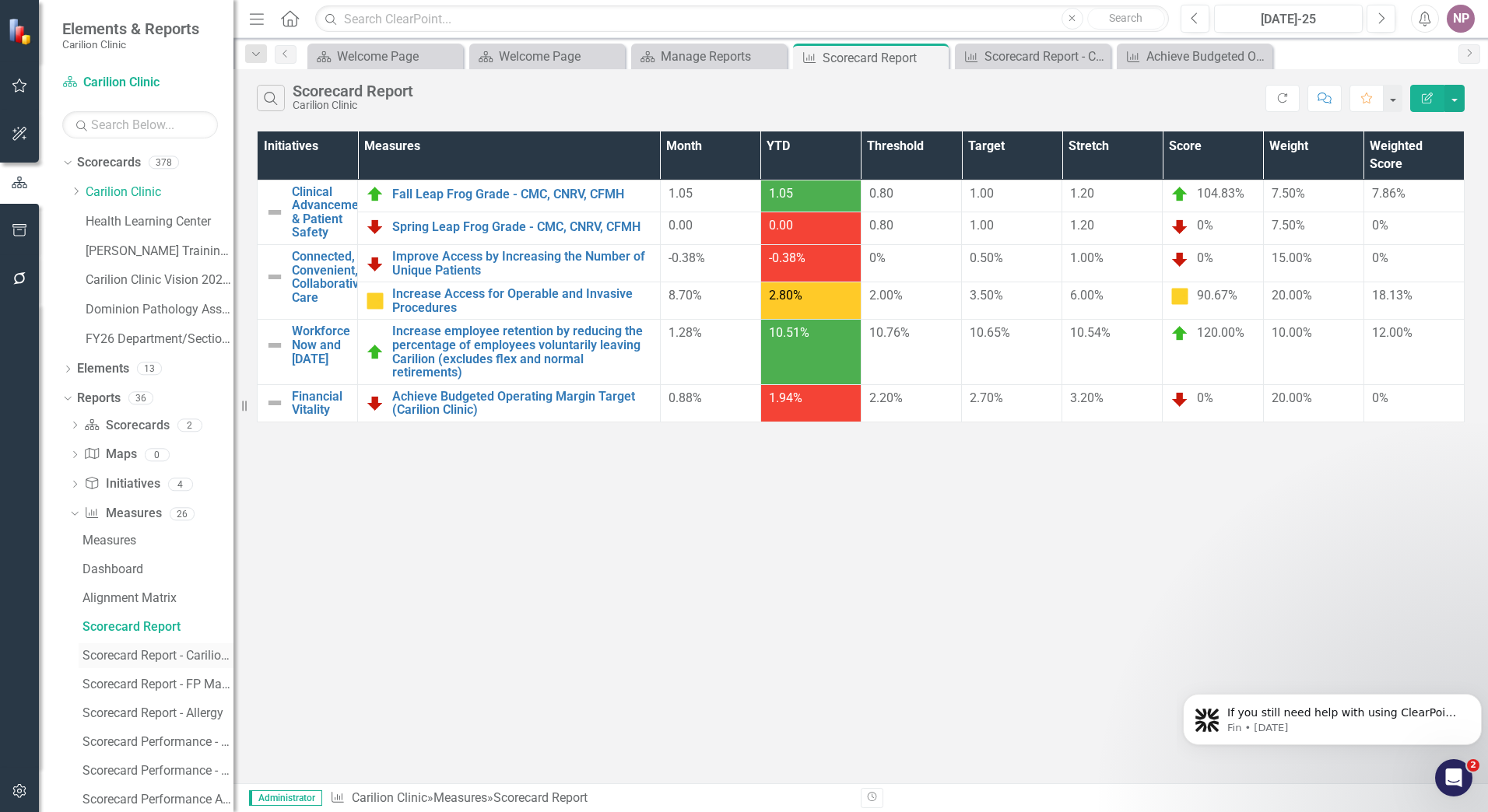
click at [194, 650] on div "Scorecard Report - Carilion Clinic" at bounding box center [158, 656] width 151 height 14
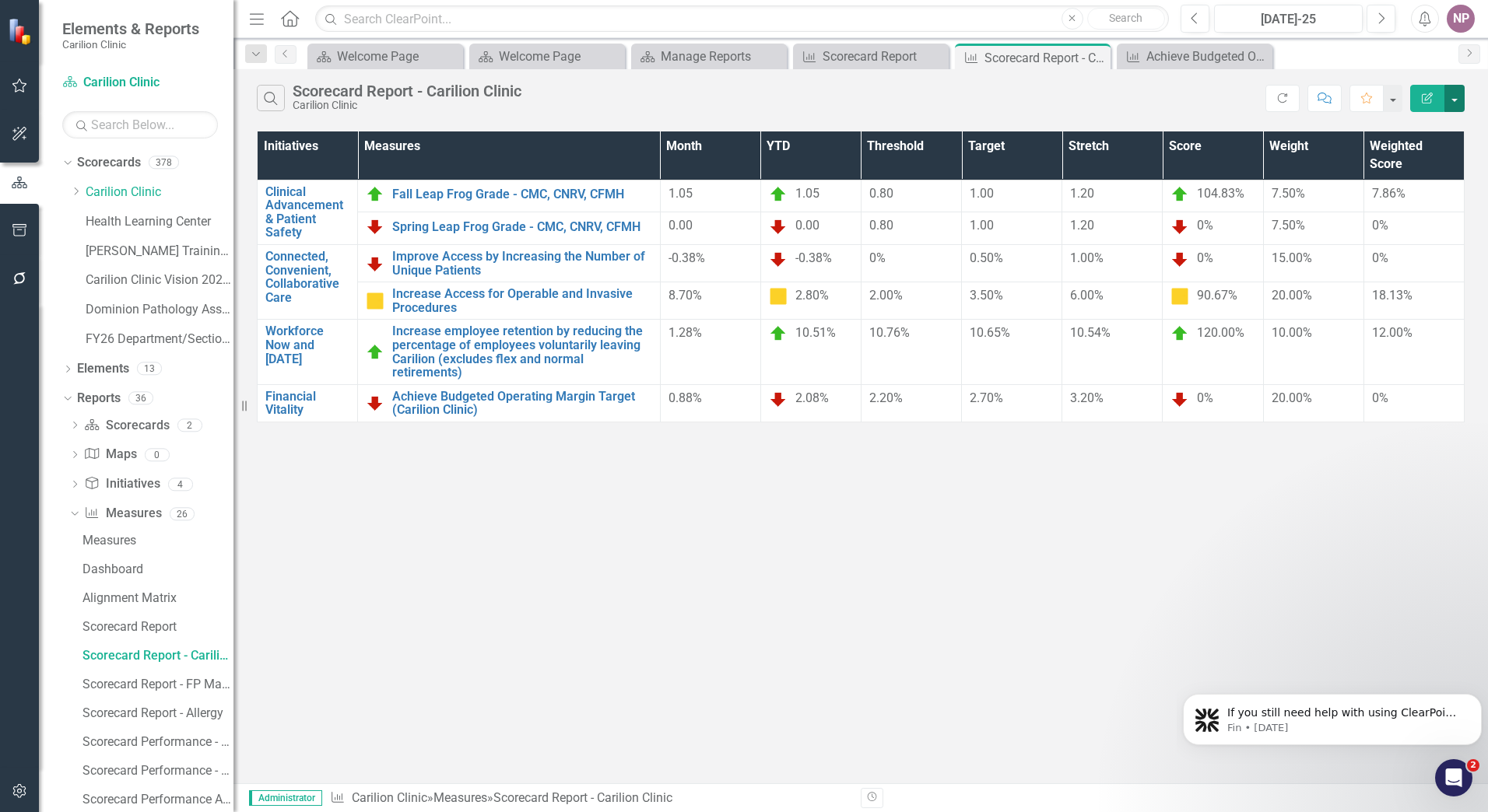
click at [1445, 97] on button "button" at bounding box center [1455, 99] width 20 height 27
click at [1424, 187] on link "Excel Export to Excel" at bounding box center [1402, 187] width 123 height 29
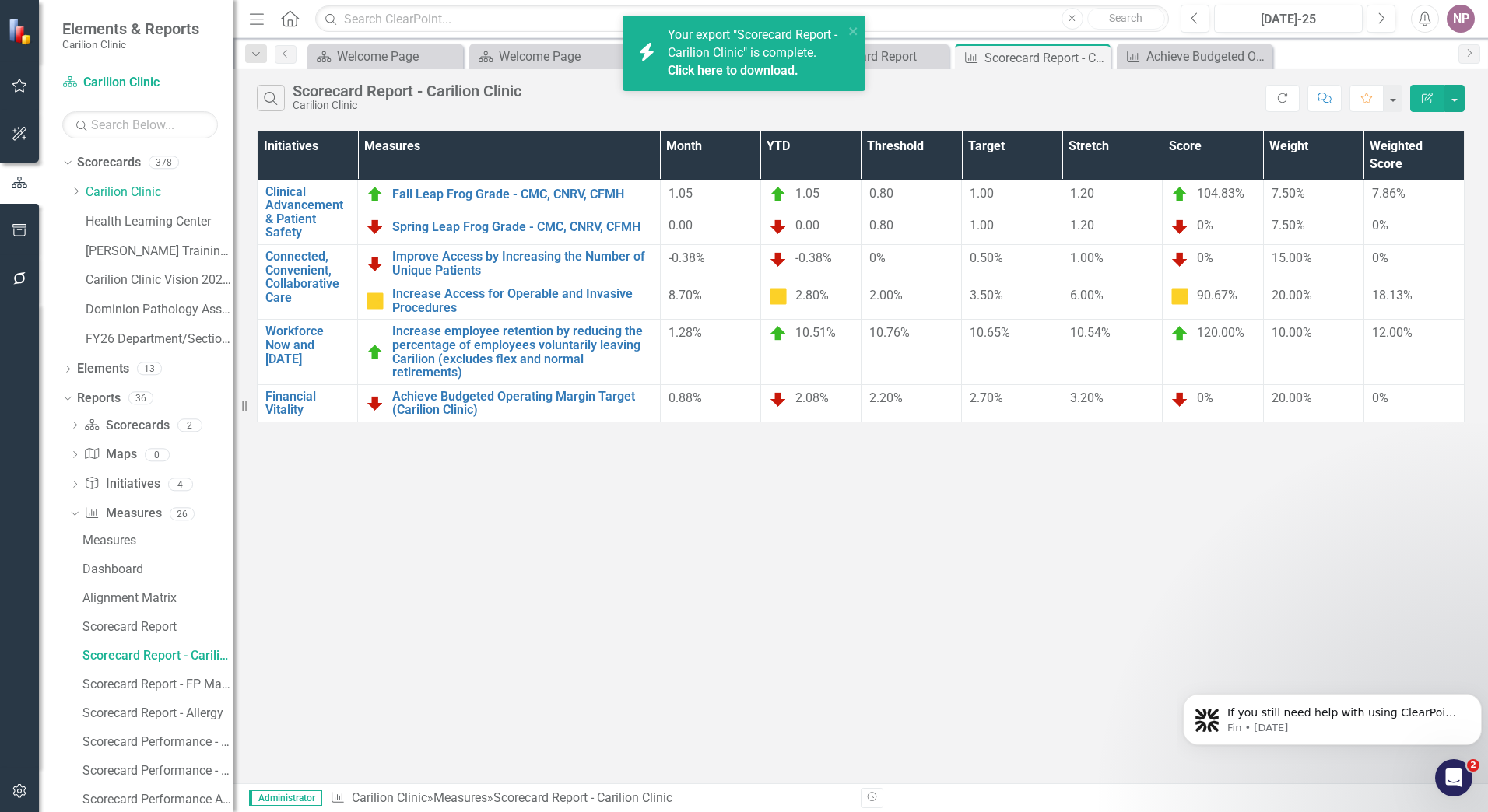
click at [731, 39] on span "Your export "Scorecard Report - Carilion Clinic" is complete. Click here to dow…" at bounding box center [754, 54] width 172 height 53
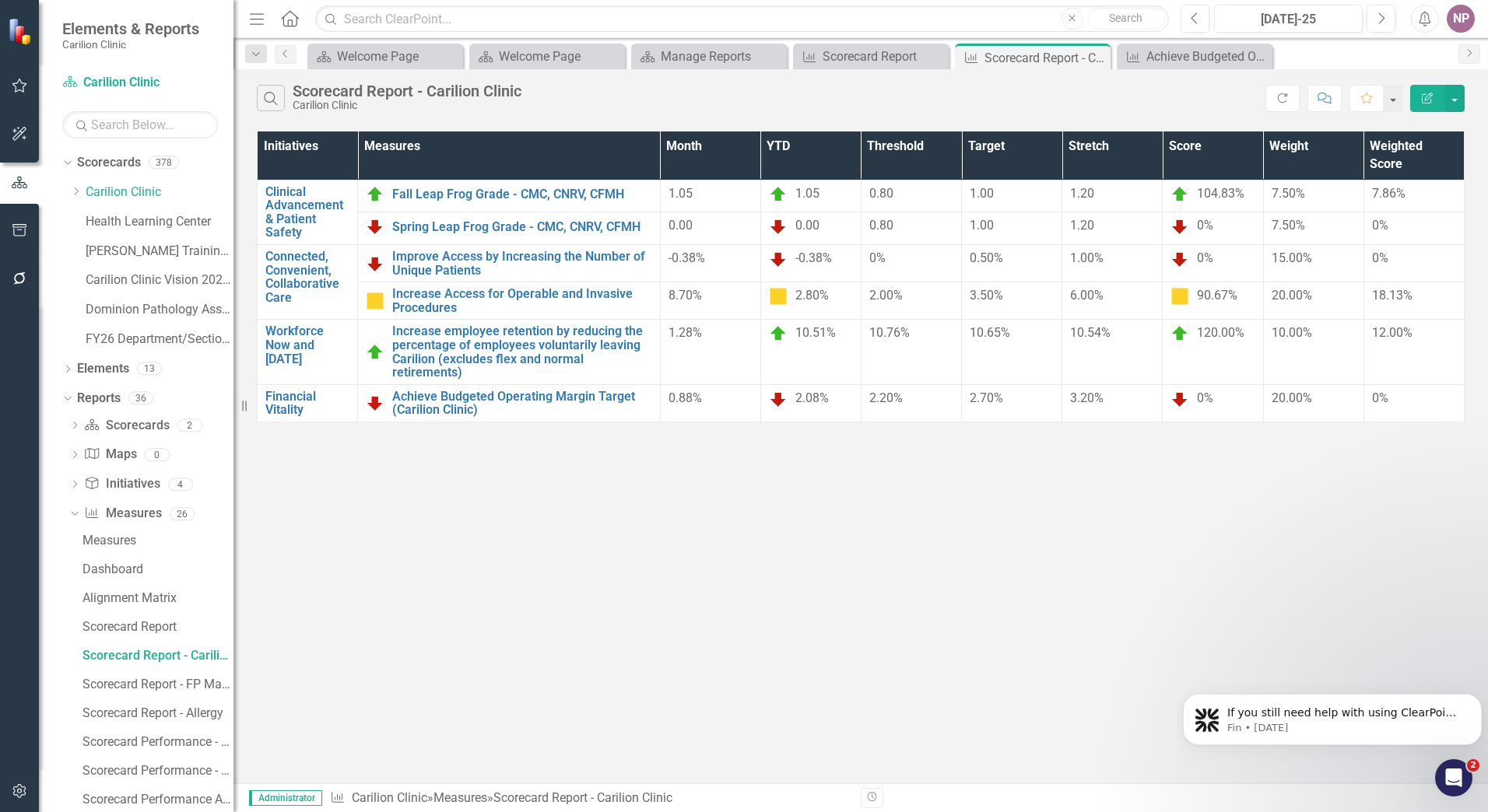
click at [1105, 526] on div "Search Scorecard Report - Carilion Clinic Carilion Clinic Refresh Comment Favor…" at bounding box center [860, 426] width 1255 height 714
click at [1447, 97] on button "button" at bounding box center [1455, 99] width 20 height 27
click at [1428, 190] on link "Excel Export to Excel" at bounding box center [1402, 187] width 123 height 29
click at [119, 182] on div "Dropdown Carilion Clinic" at bounding box center [151, 192] width 163 height 26
click at [116, 185] on link "Carilion Clinic" at bounding box center [160, 192] width 148 height 18
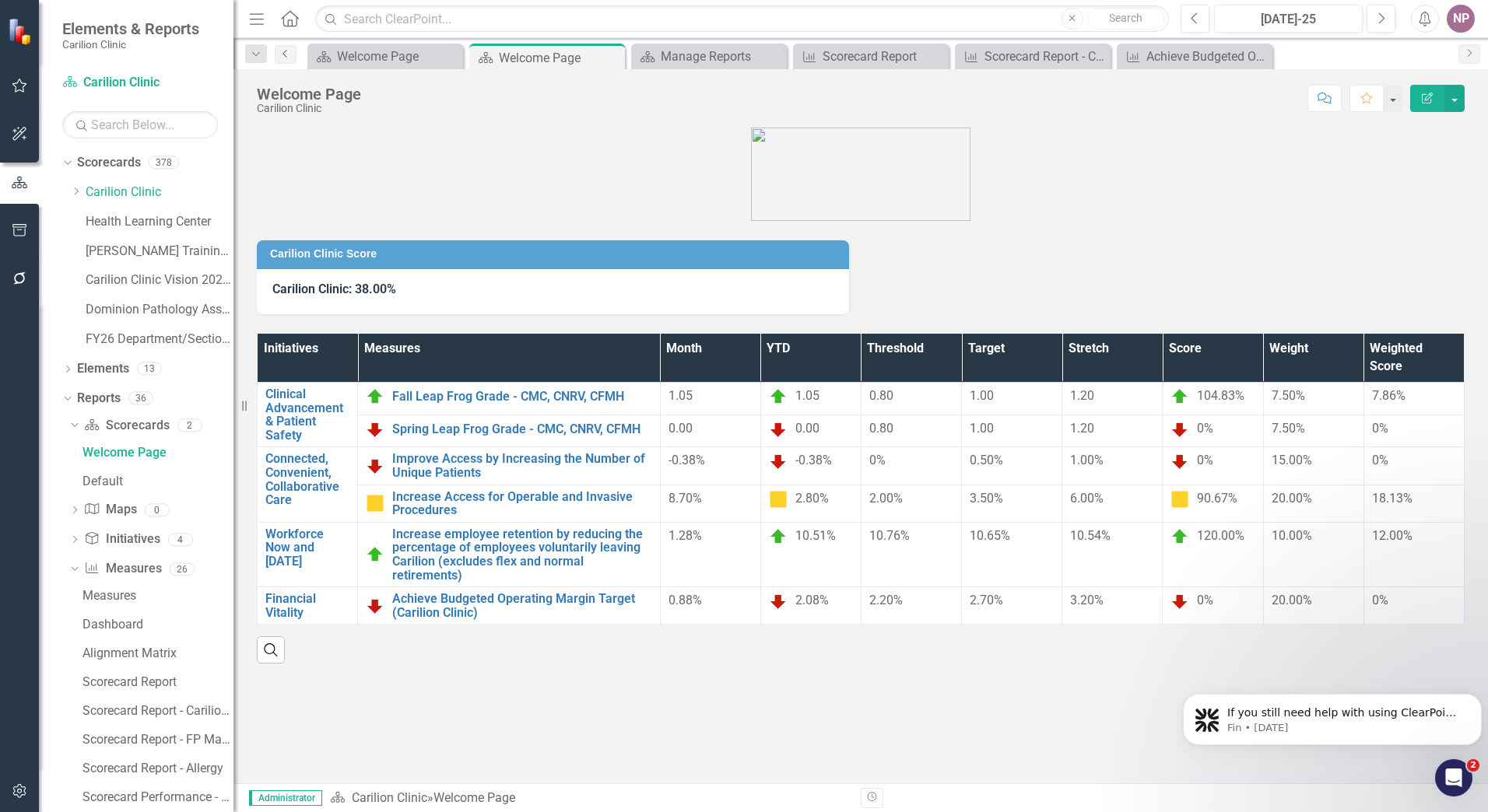
click at [282, 56] on icon "Previous" at bounding box center [285, 54] width 13 height 9
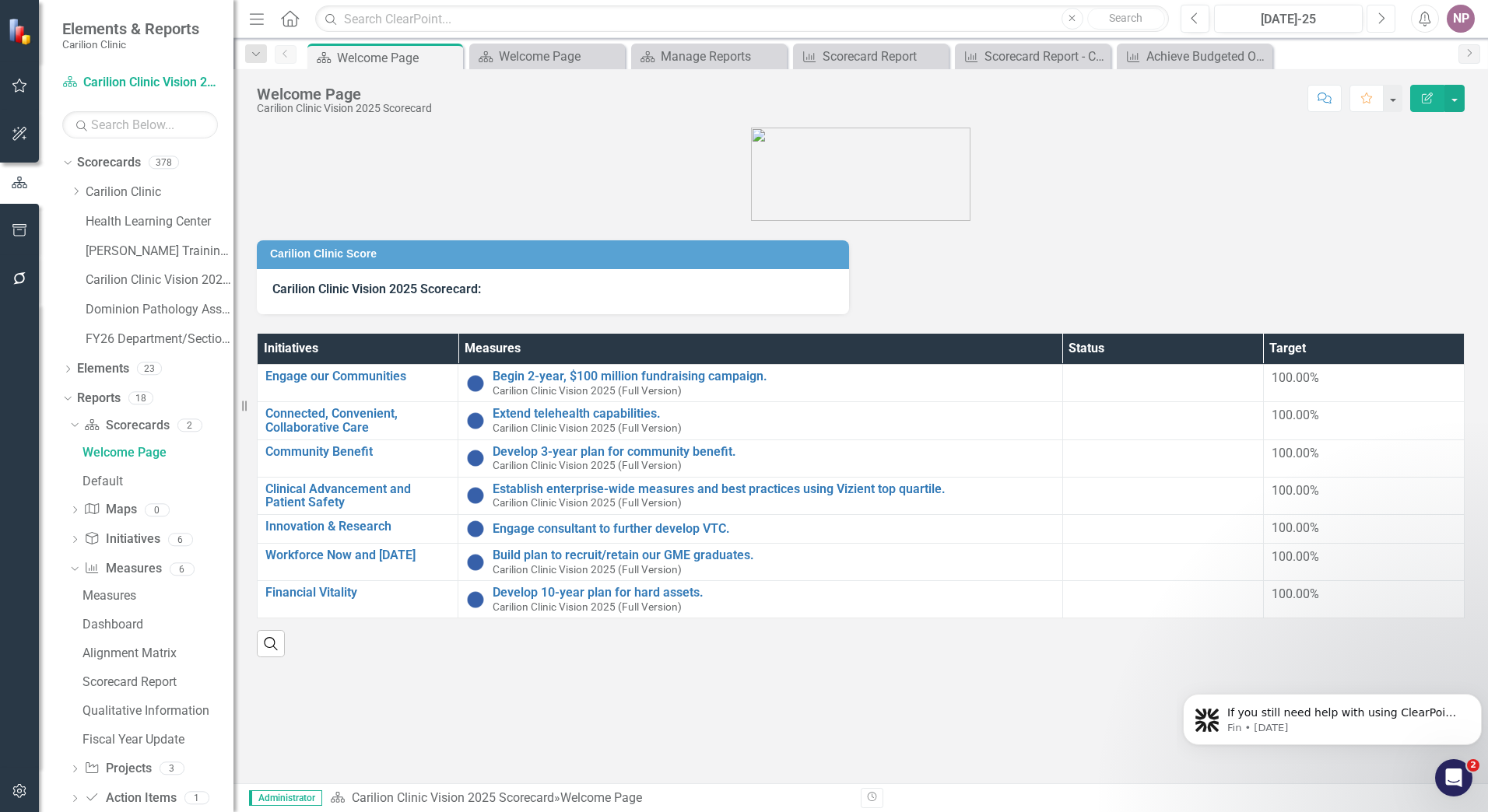
click at [1371, 29] on button "Next" at bounding box center [1382, 18] width 29 height 28
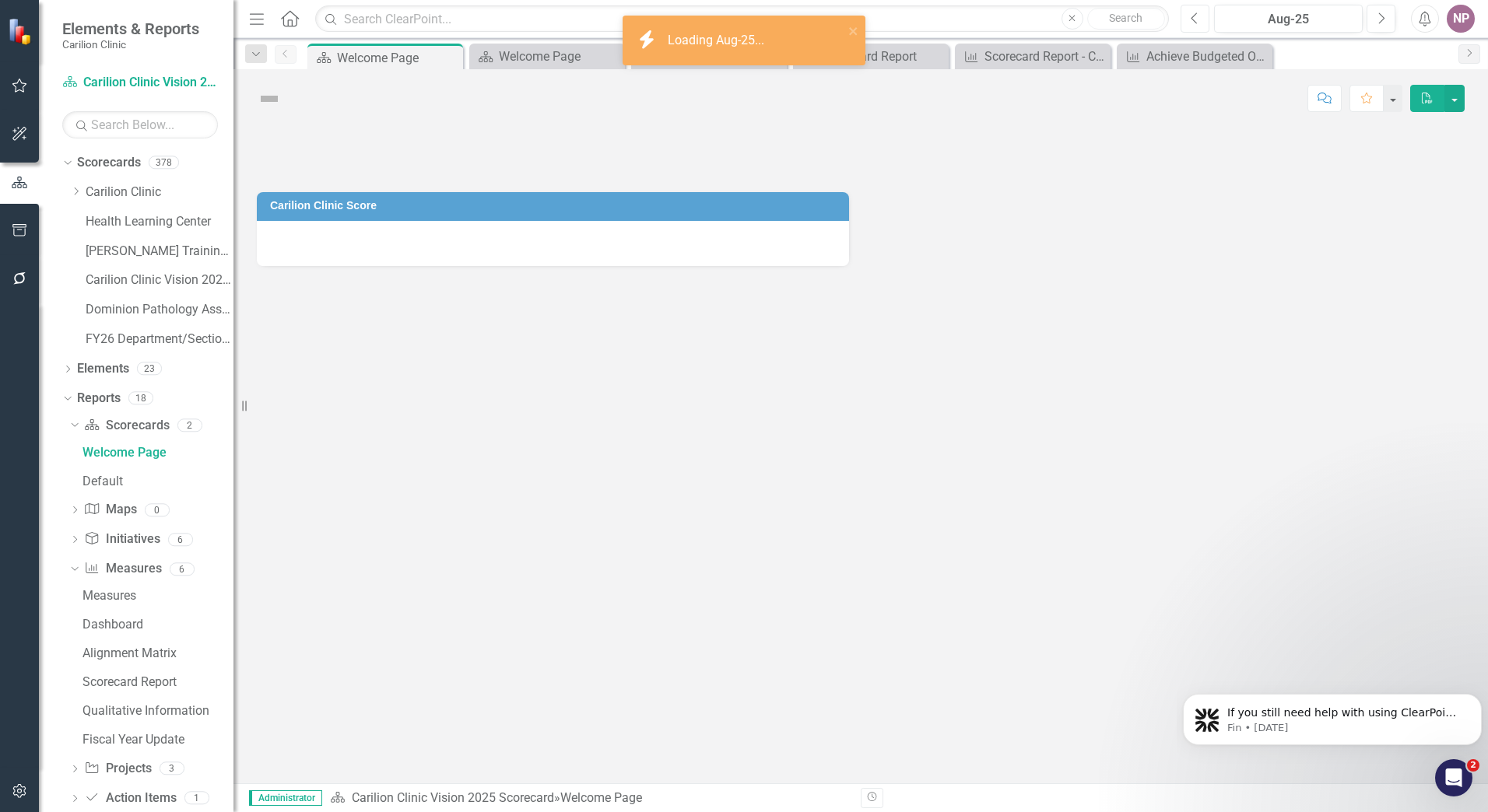
click at [1201, 19] on button "Previous" at bounding box center [1195, 18] width 29 height 28
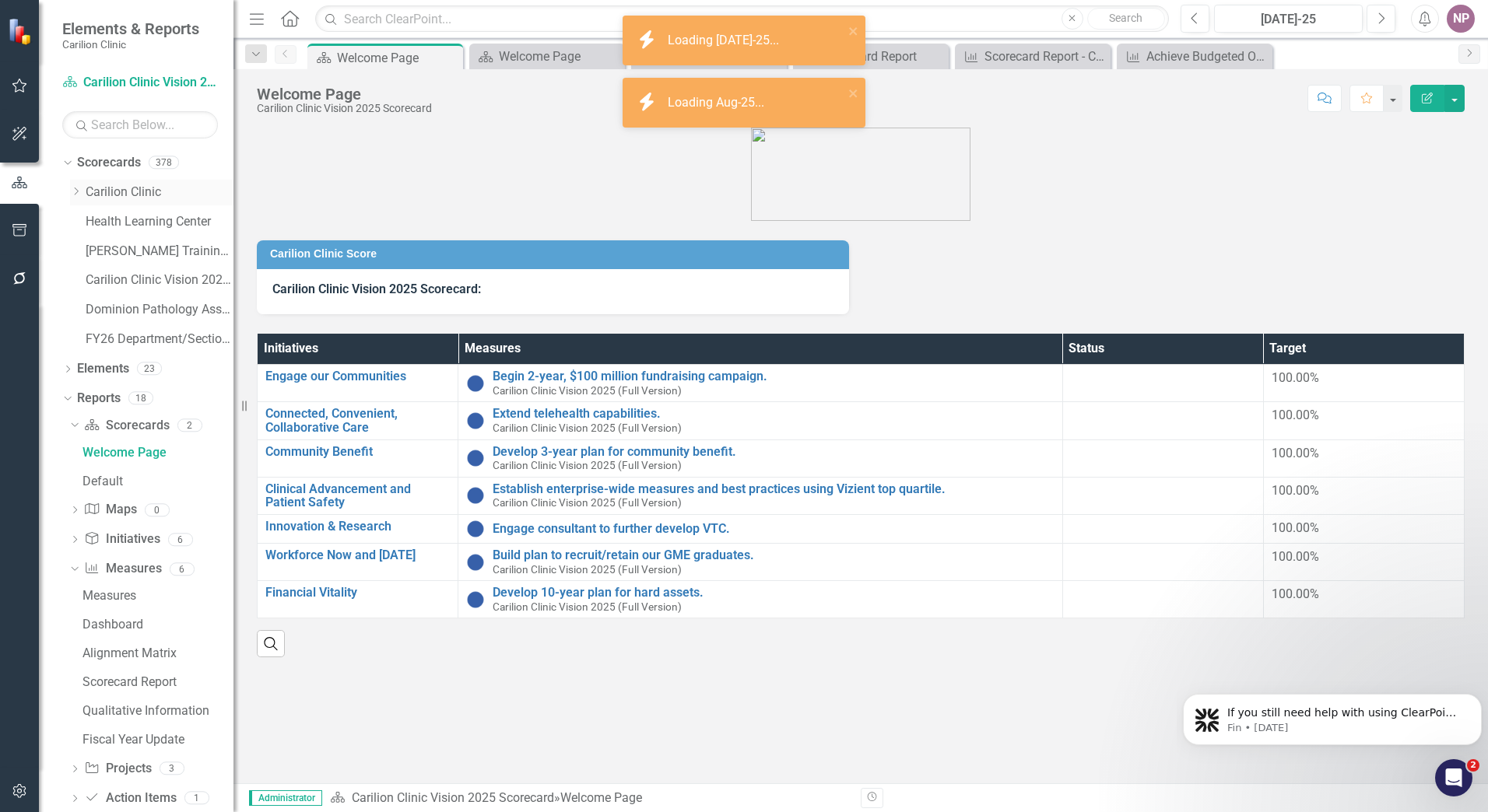
click at [157, 189] on link "Carilion Clinic" at bounding box center [160, 192] width 148 height 18
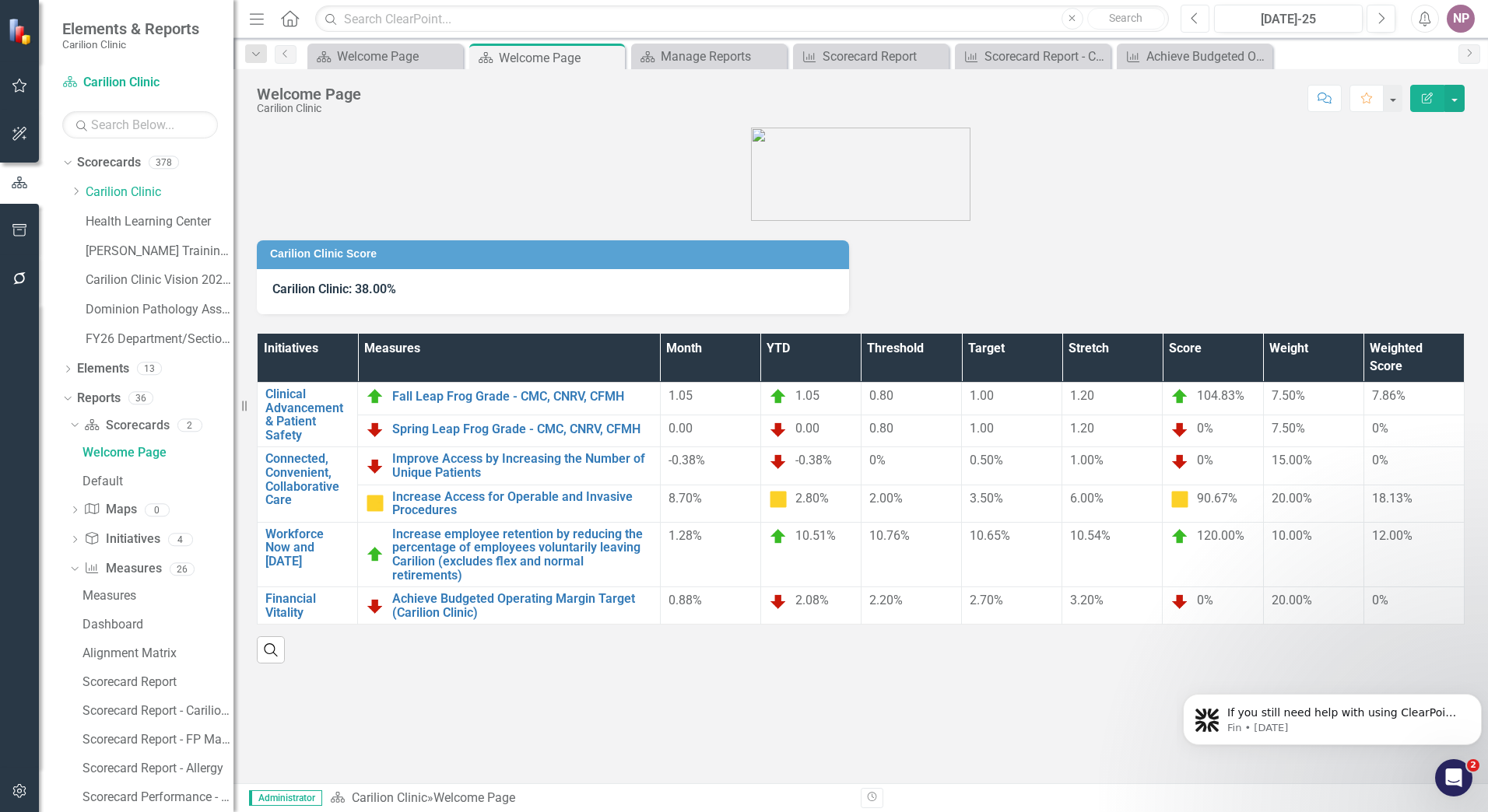
click at [1190, 14] on button "Previous" at bounding box center [1195, 18] width 29 height 28
click at [1387, 24] on button "Next" at bounding box center [1382, 18] width 29 height 28
